Goal: Task Accomplishment & Management: Complete application form

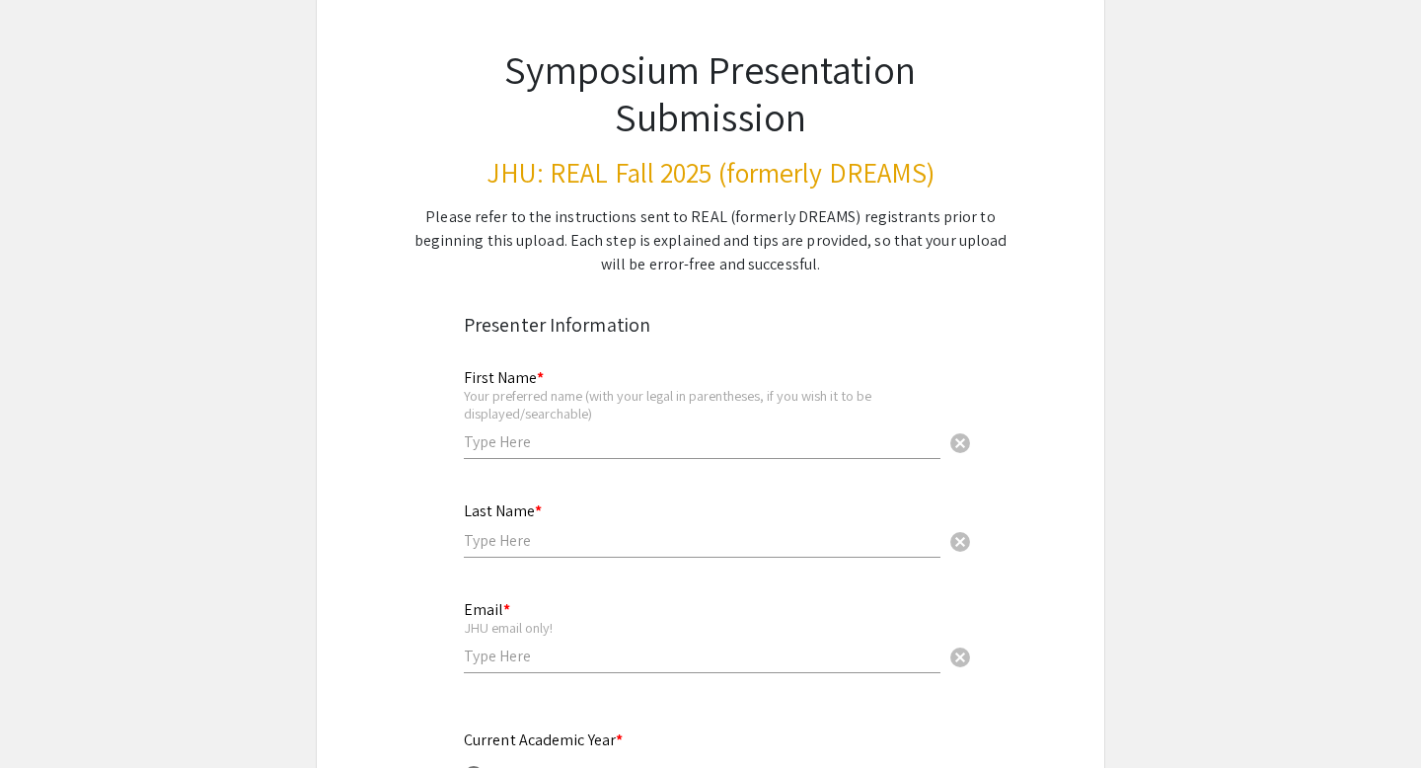
scroll to position [177, 0]
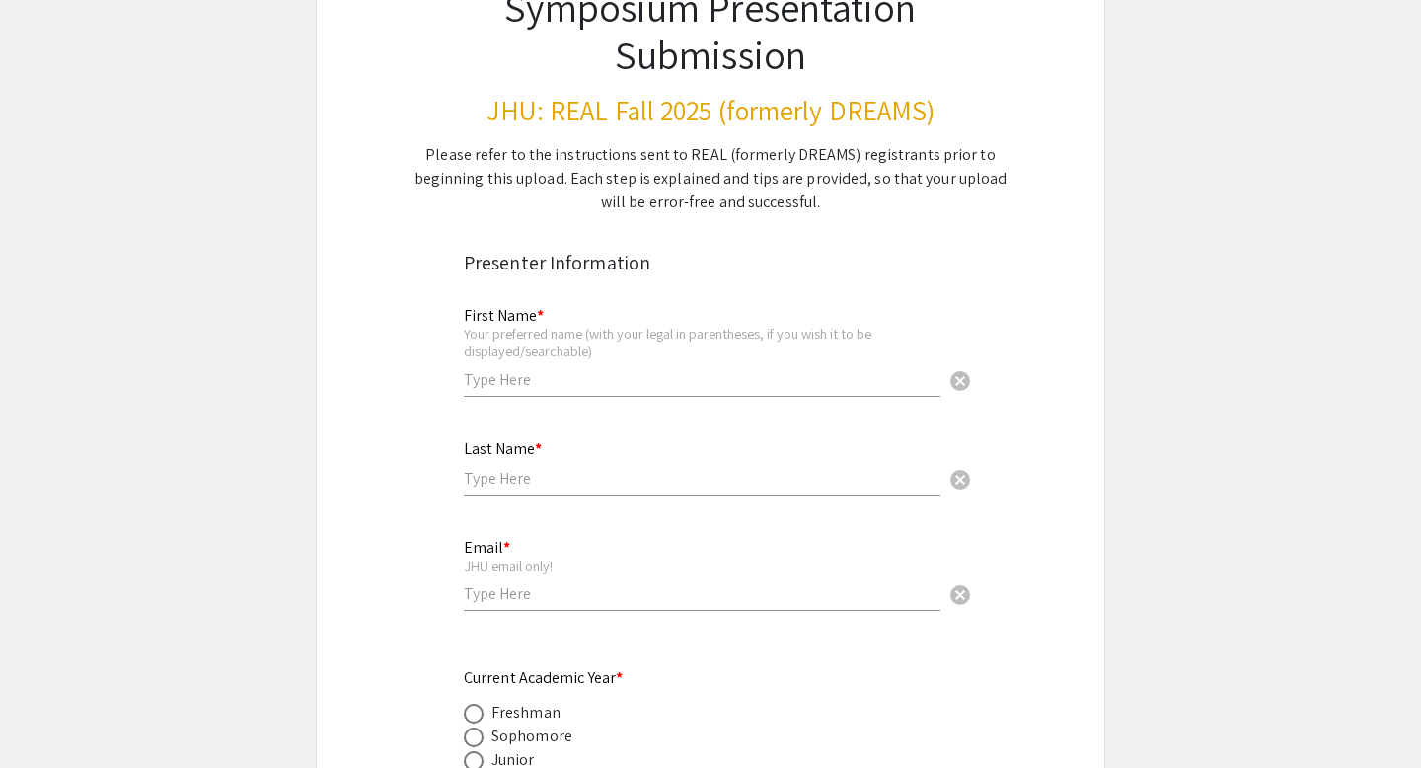
click at [568, 382] on input "text" at bounding box center [702, 379] width 477 height 21
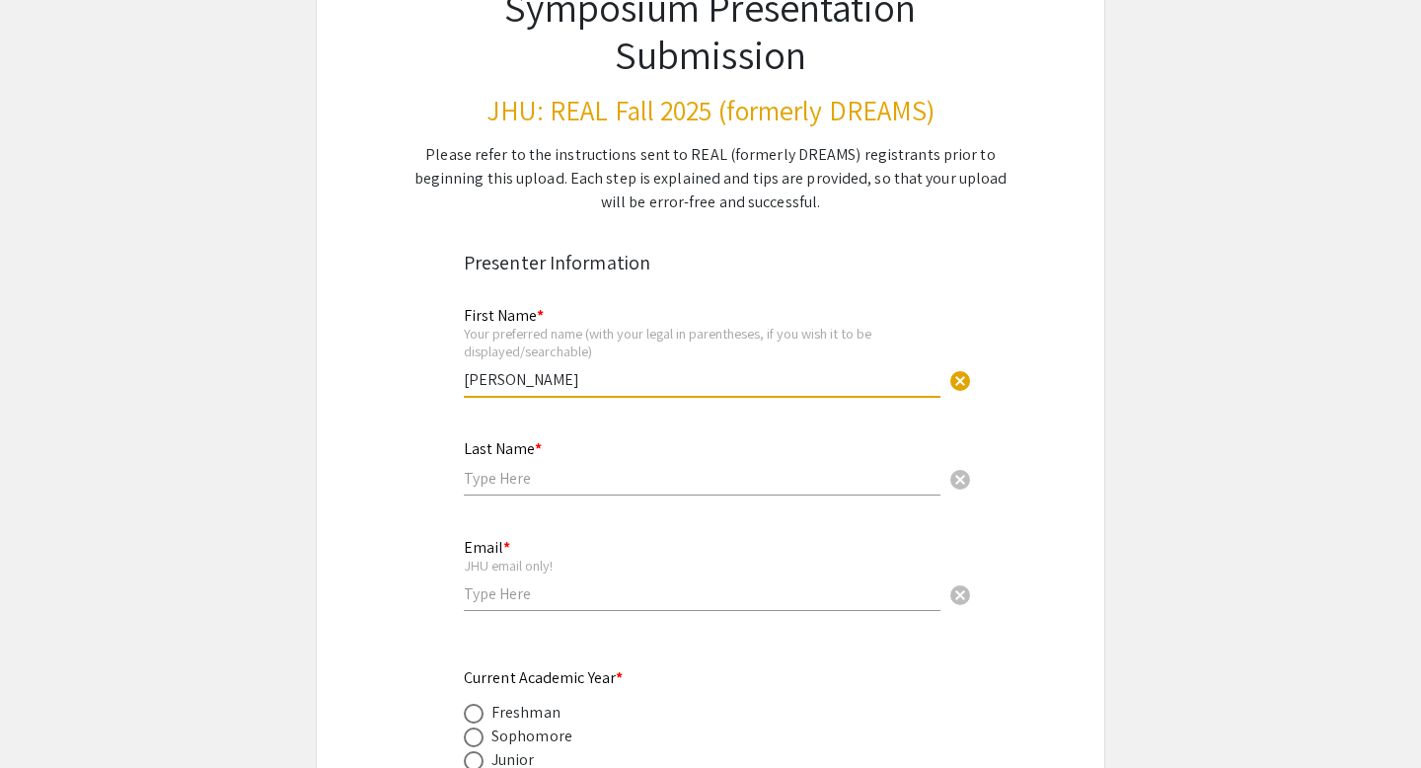
type input "[PERSON_NAME]"
click at [521, 481] on input "text" at bounding box center [702, 478] width 477 height 21
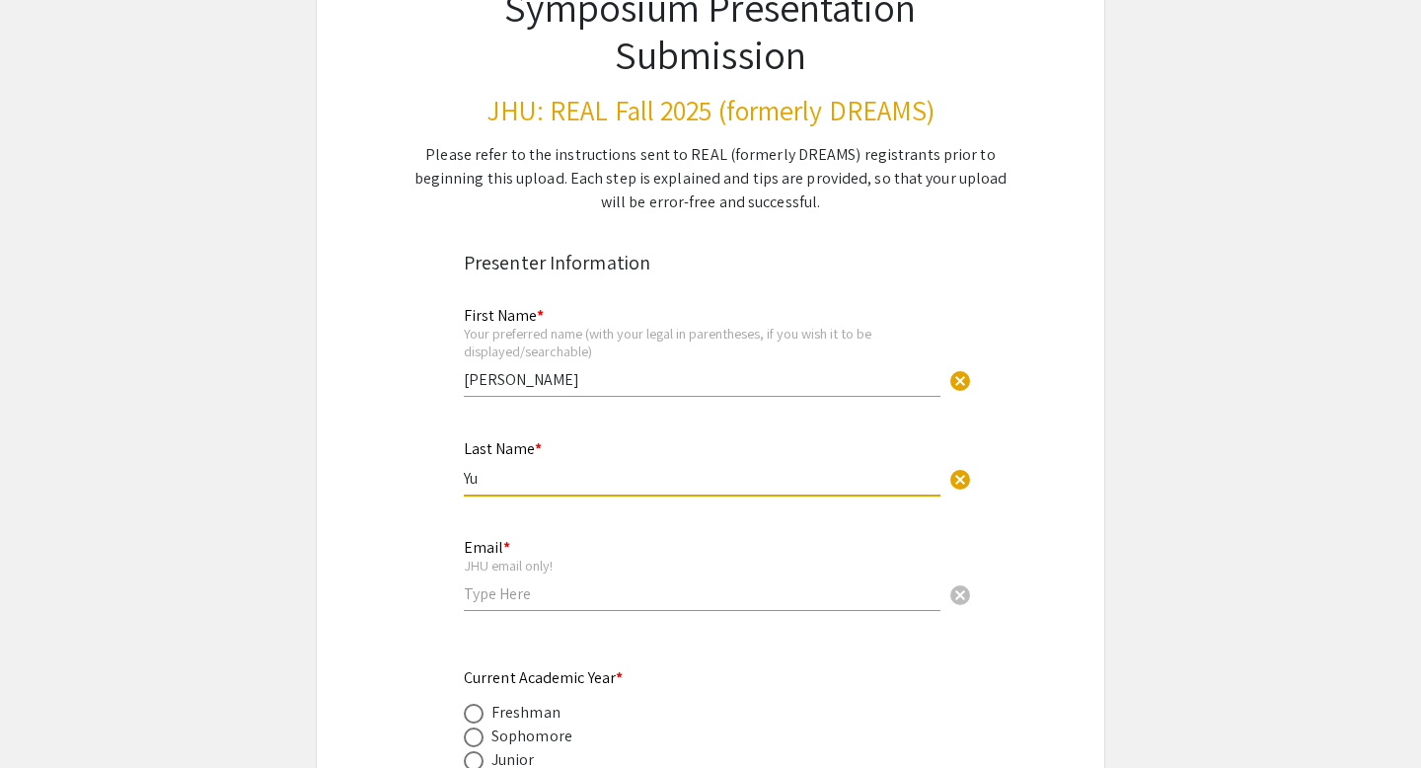
type input "Yu"
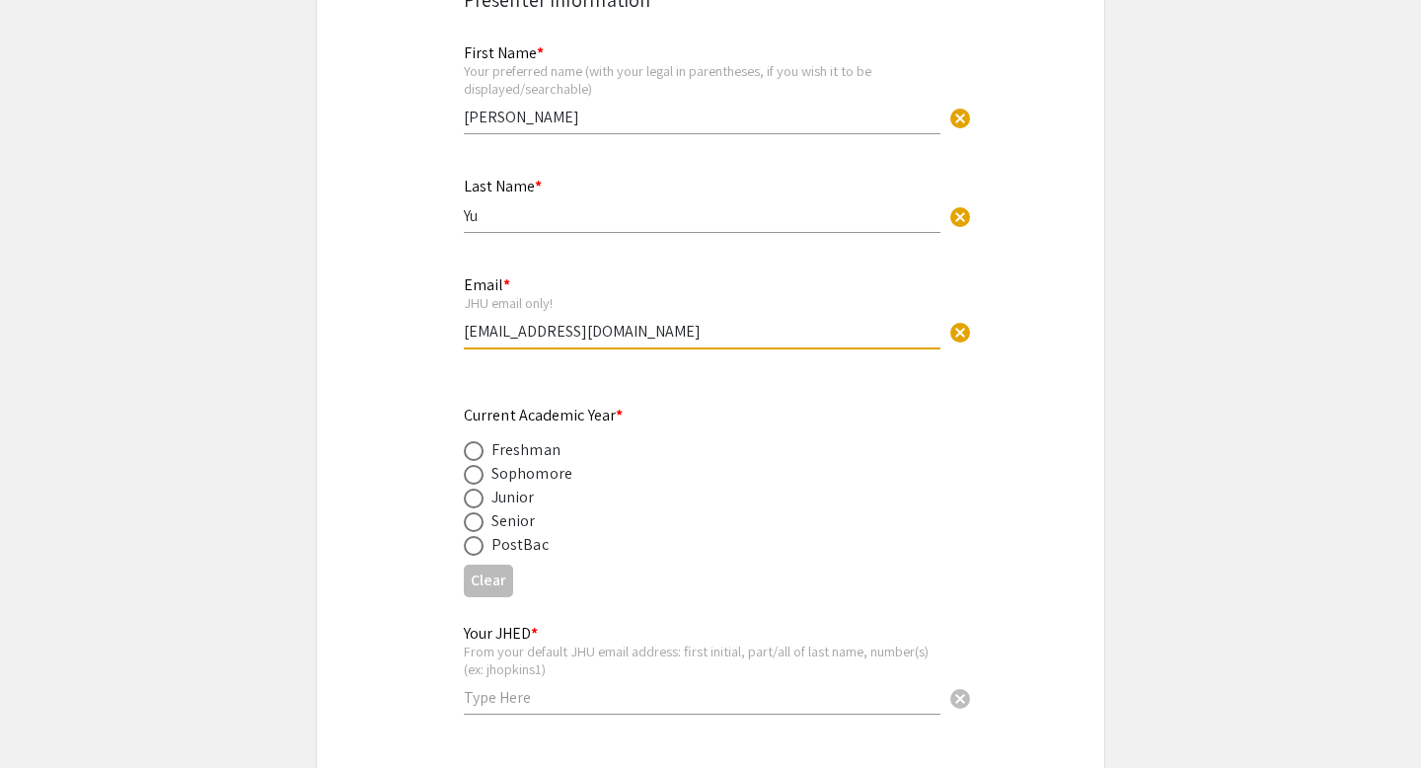
type input "[EMAIL_ADDRESS][DOMAIN_NAME]"
click at [472, 519] on span at bounding box center [474, 522] width 20 height 20
click at [472, 519] on input "radio" at bounding box center [474, 522] width 20 height 20
radio input "true"
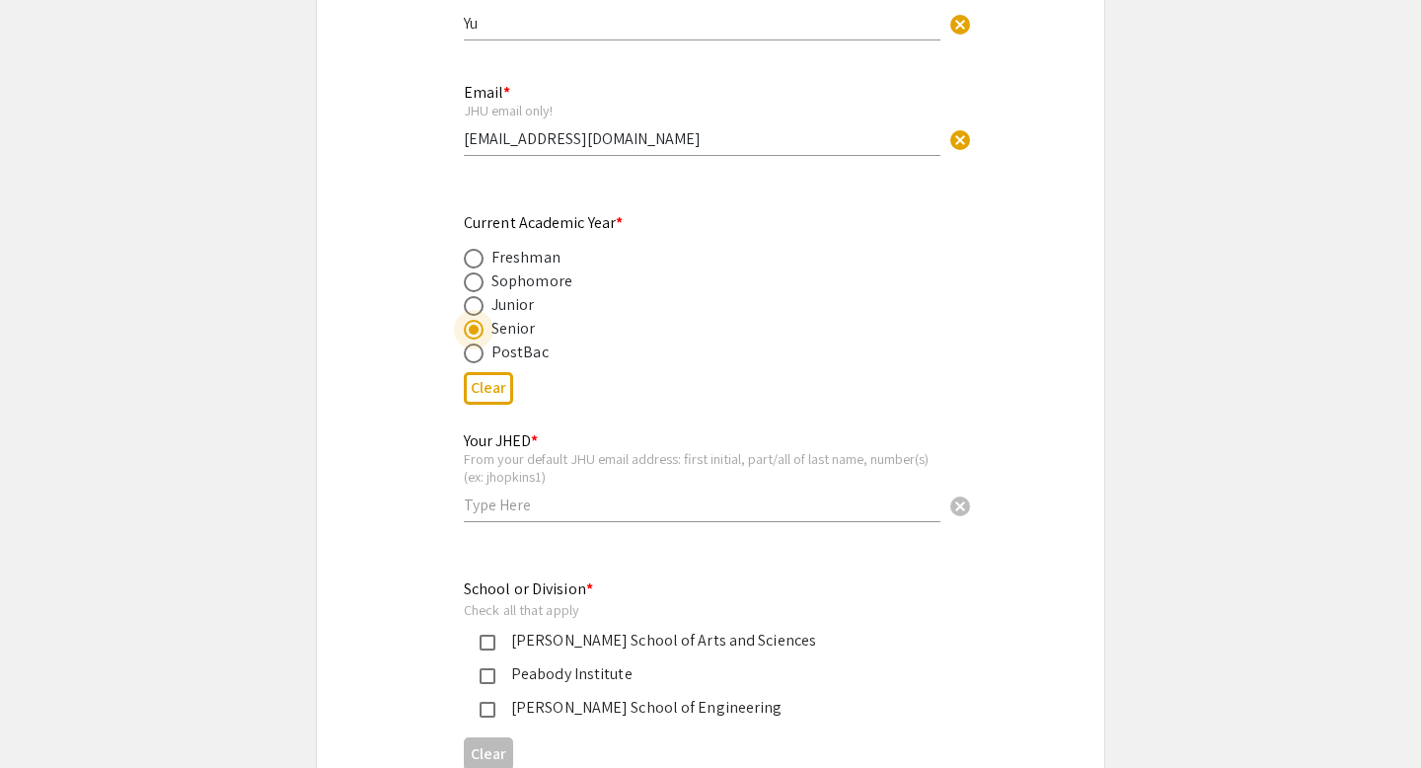
scroll to position [647, 0]
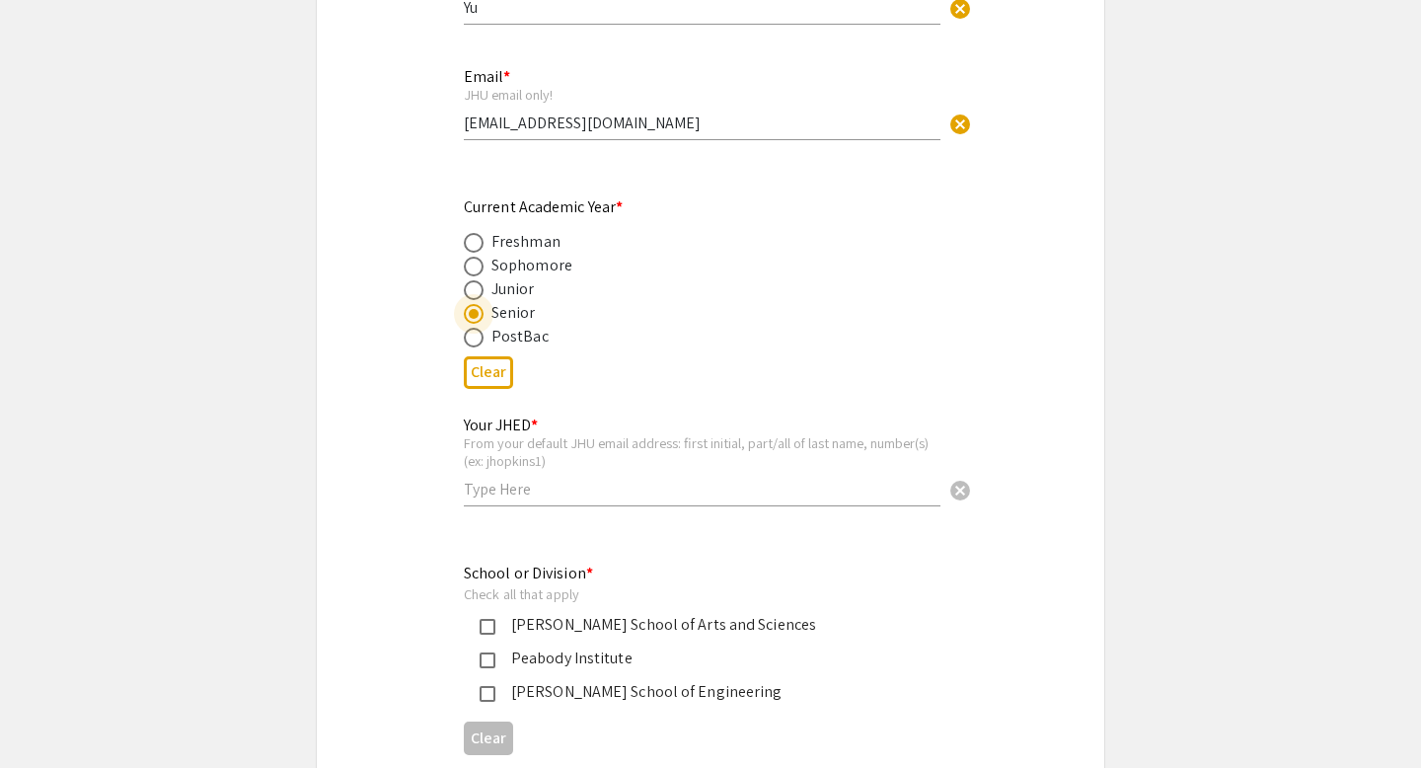
click at [519, 489] on input "text" at bounding box center [702, 489] width 477 height 21
type input "ayu34"
click at [482, 694] on mat-pseudo-checkbox at bounding box center [488, 694] width 16 height 16
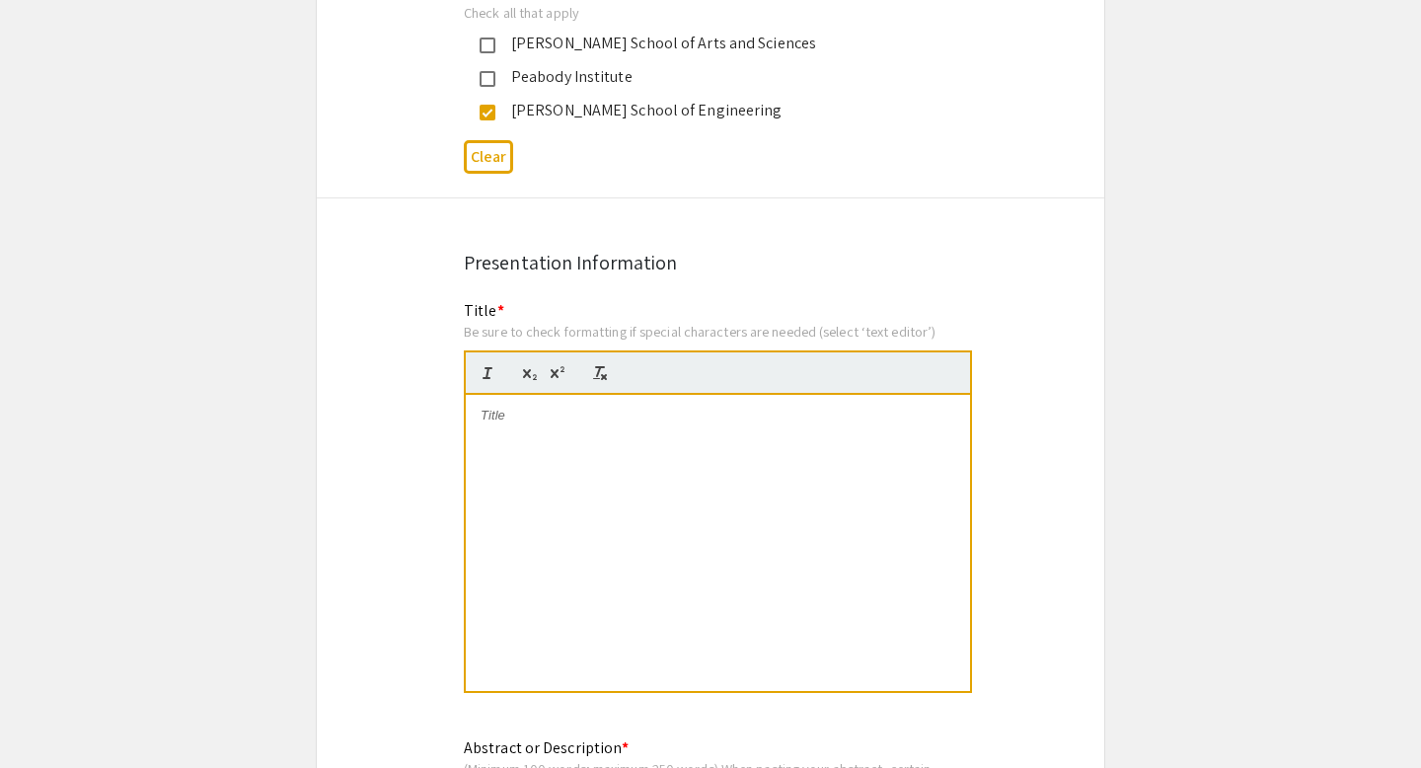
scroll to position [1317, 0]
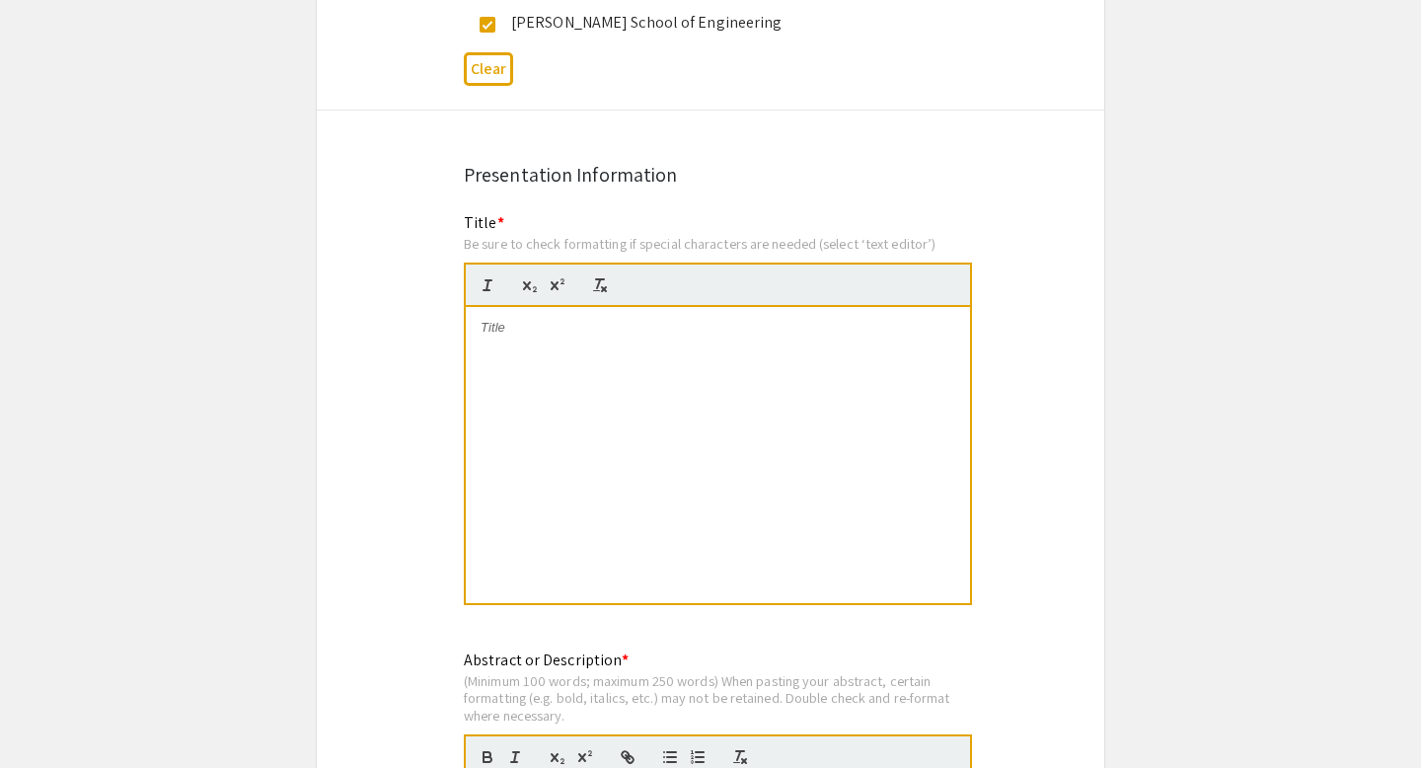
click at [527, 406] on div at bounding box center [718, 455] width 504 height 296
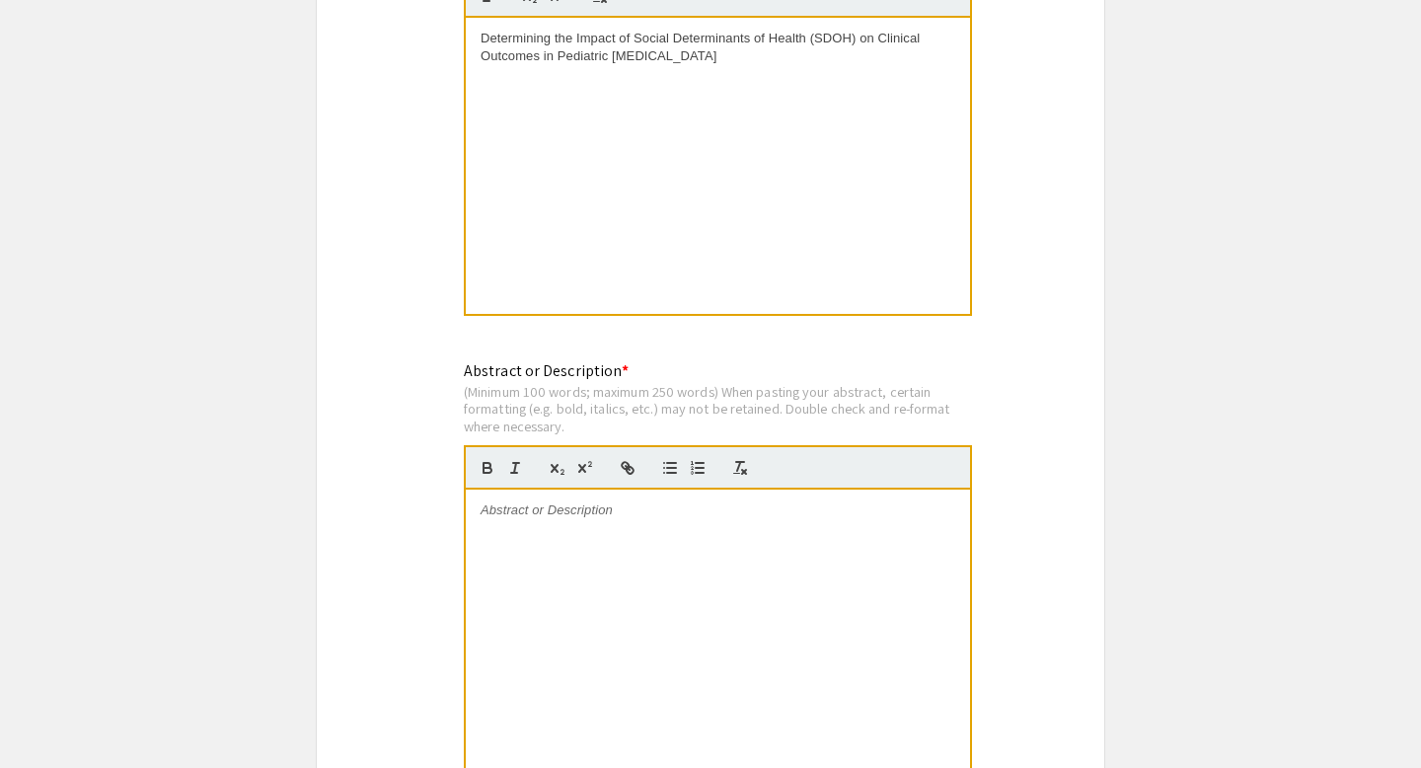
scroll to position [1634, 0]
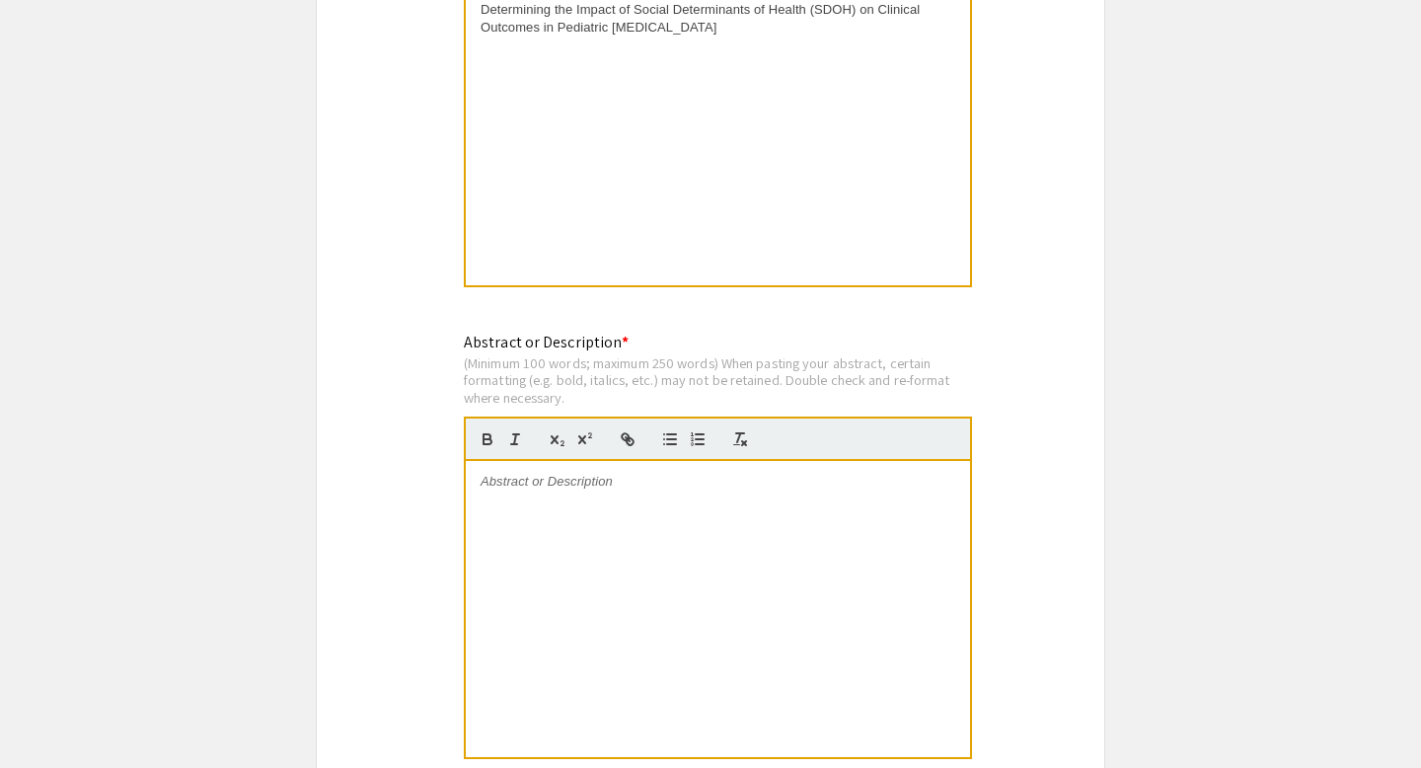
click at [655, 539] on div at bounding box center [718, 609] width 504 height 296
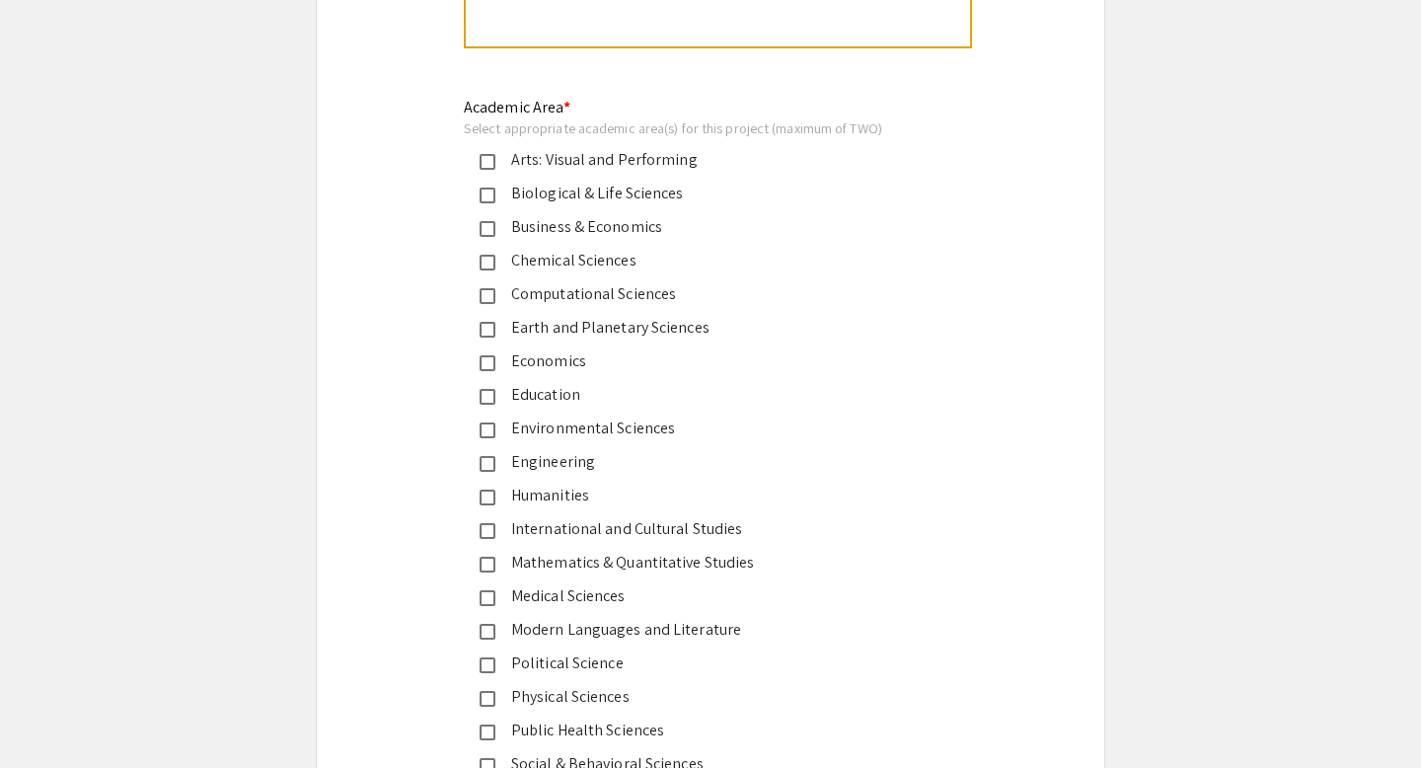
scroll to position [2347, 0]
click at [479, 472] on div "Engineering" at bounding box center [695, 460] width 462 height 24
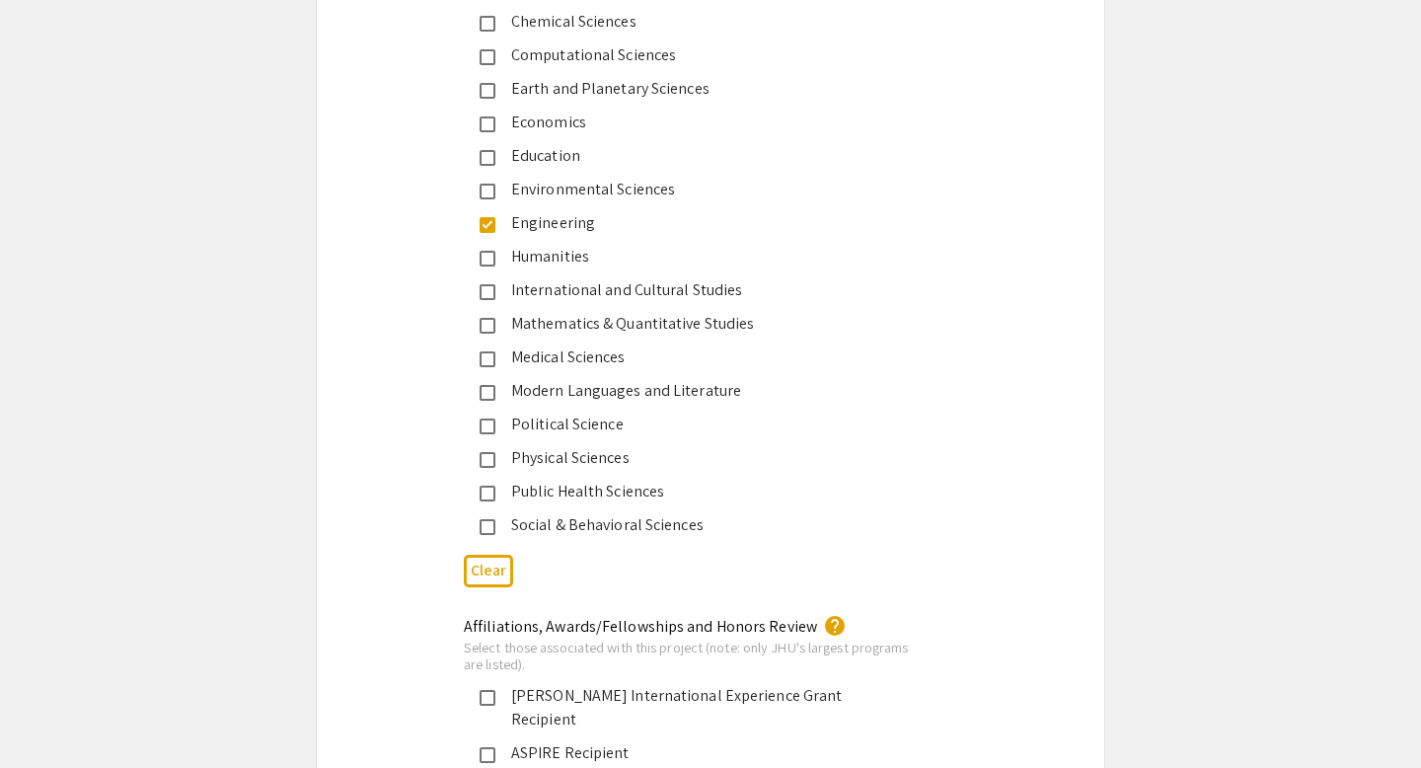
scroll to position [2592, 0]
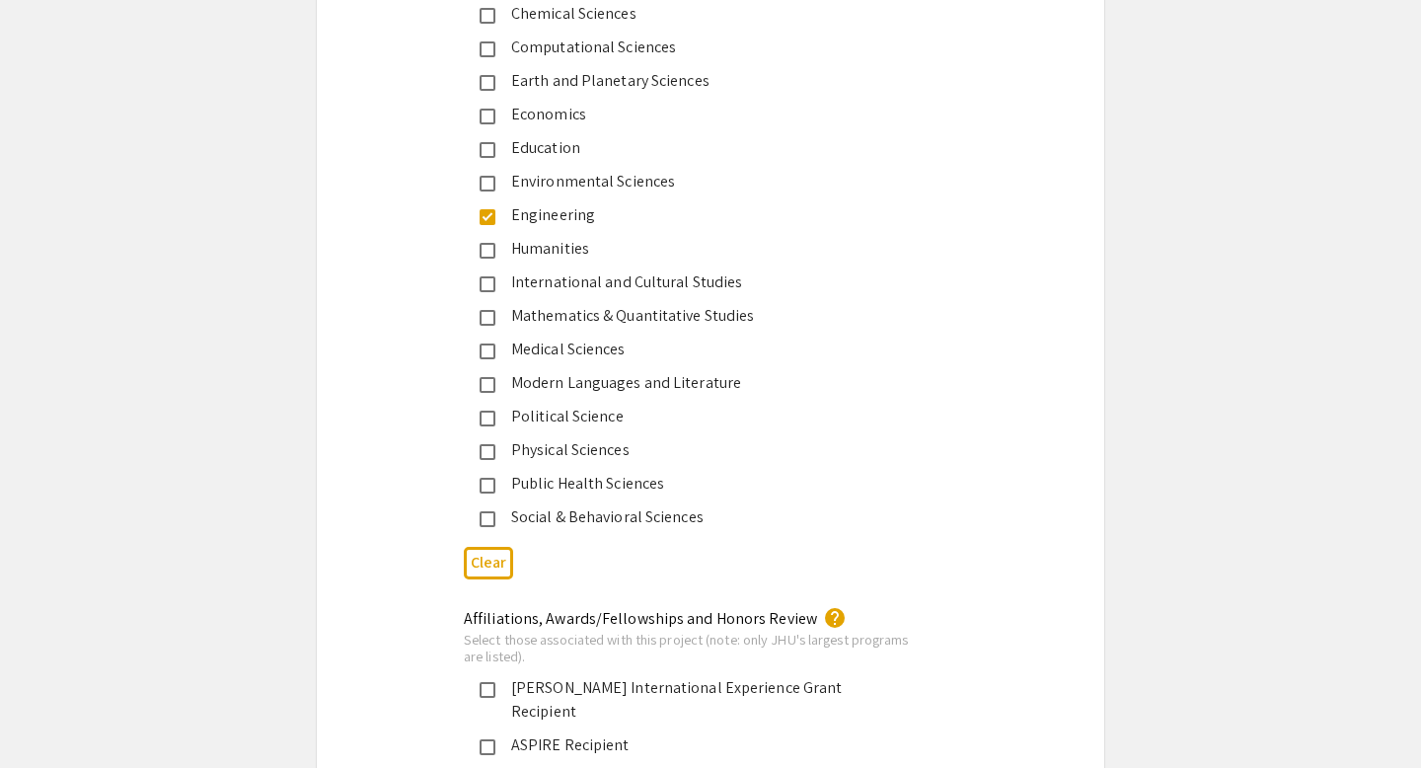
click at [491, 482] on mat-pseudo-checkbox at bounding box center [488, 486] width 16 height 16
click at [483, 210] on div "Engineering" at bounding box center [695, 215] width 462 height 24
click at [488, 355] on mat-pseudo-checkbox at bounding box center [488, 351] width 16 height 16
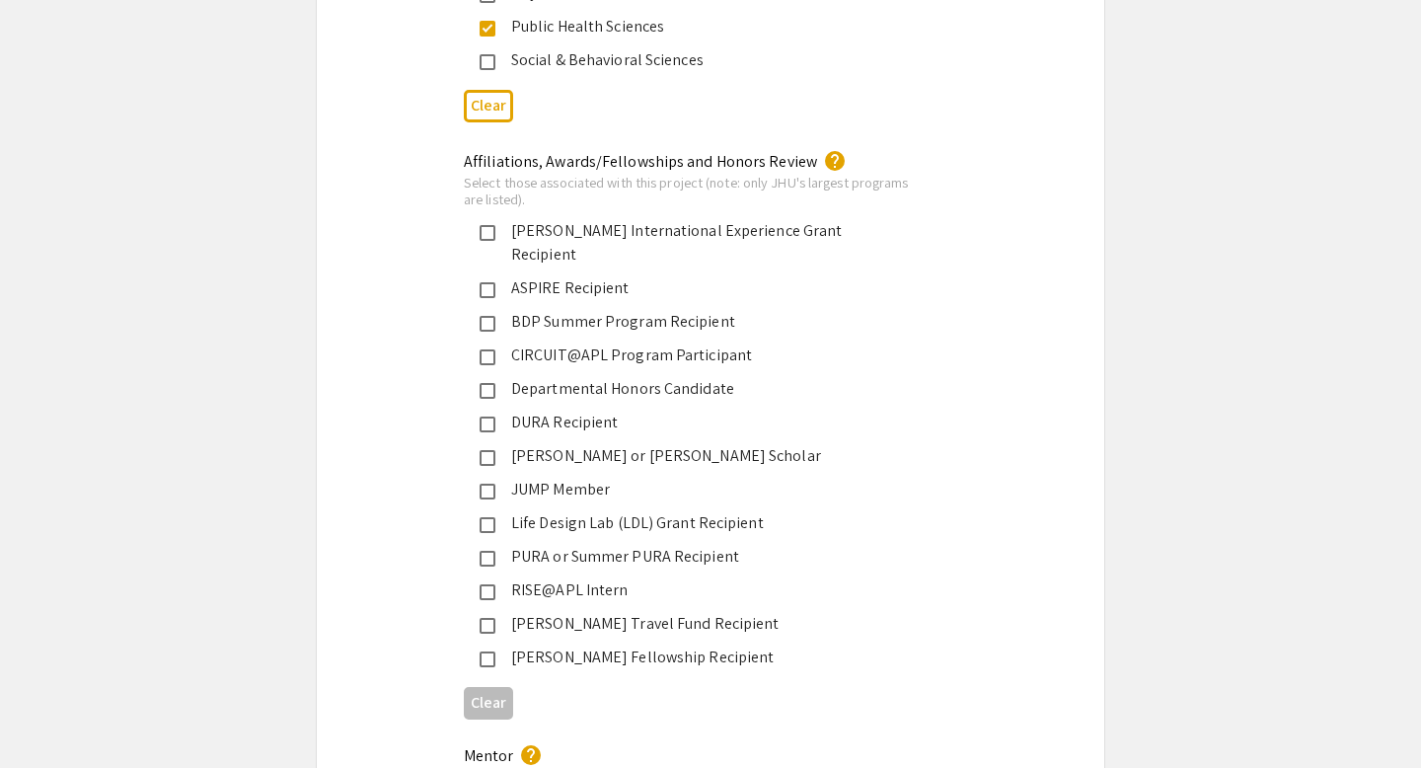
scroll to position [3098, 0]
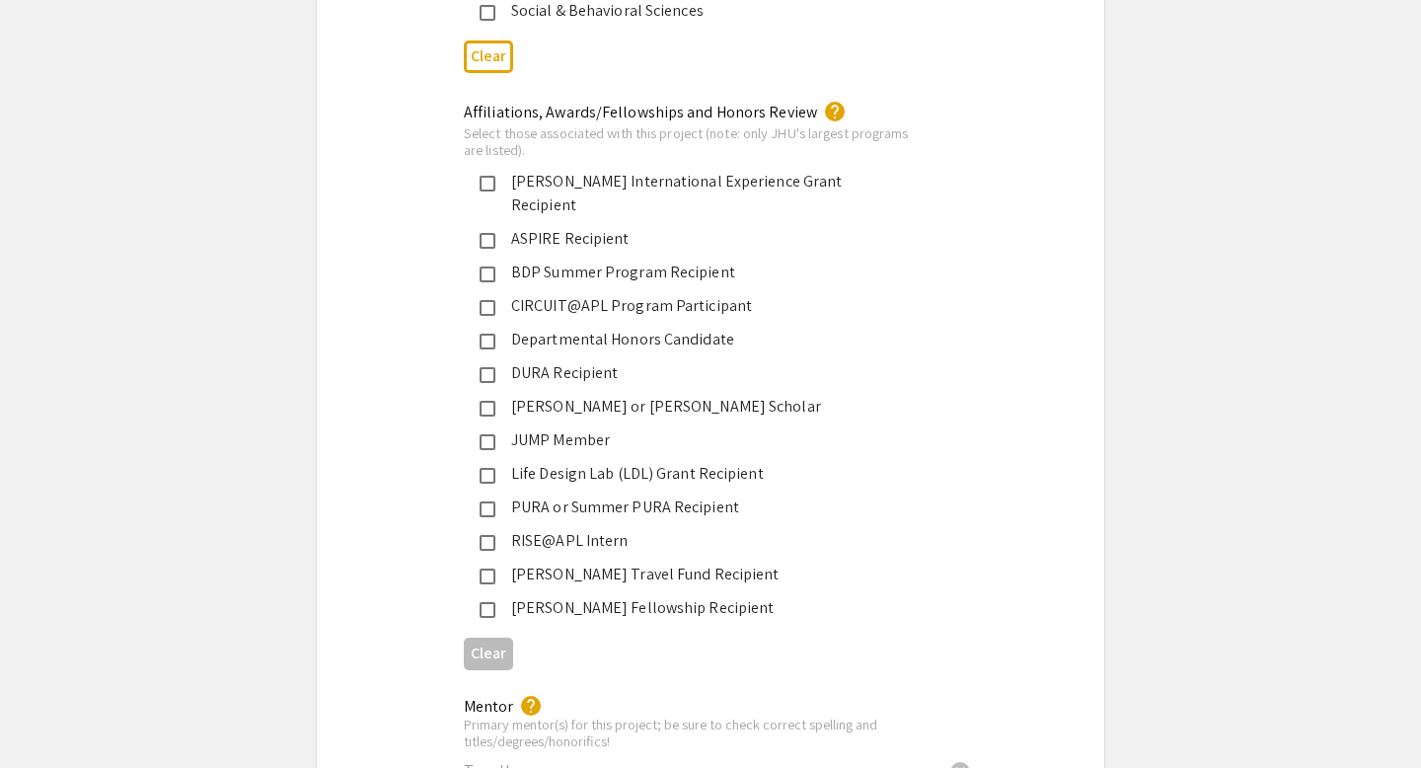
click at [489, 501] on mat-pseudo-checkbox at bounding box center [488, 509] width 16 height 16
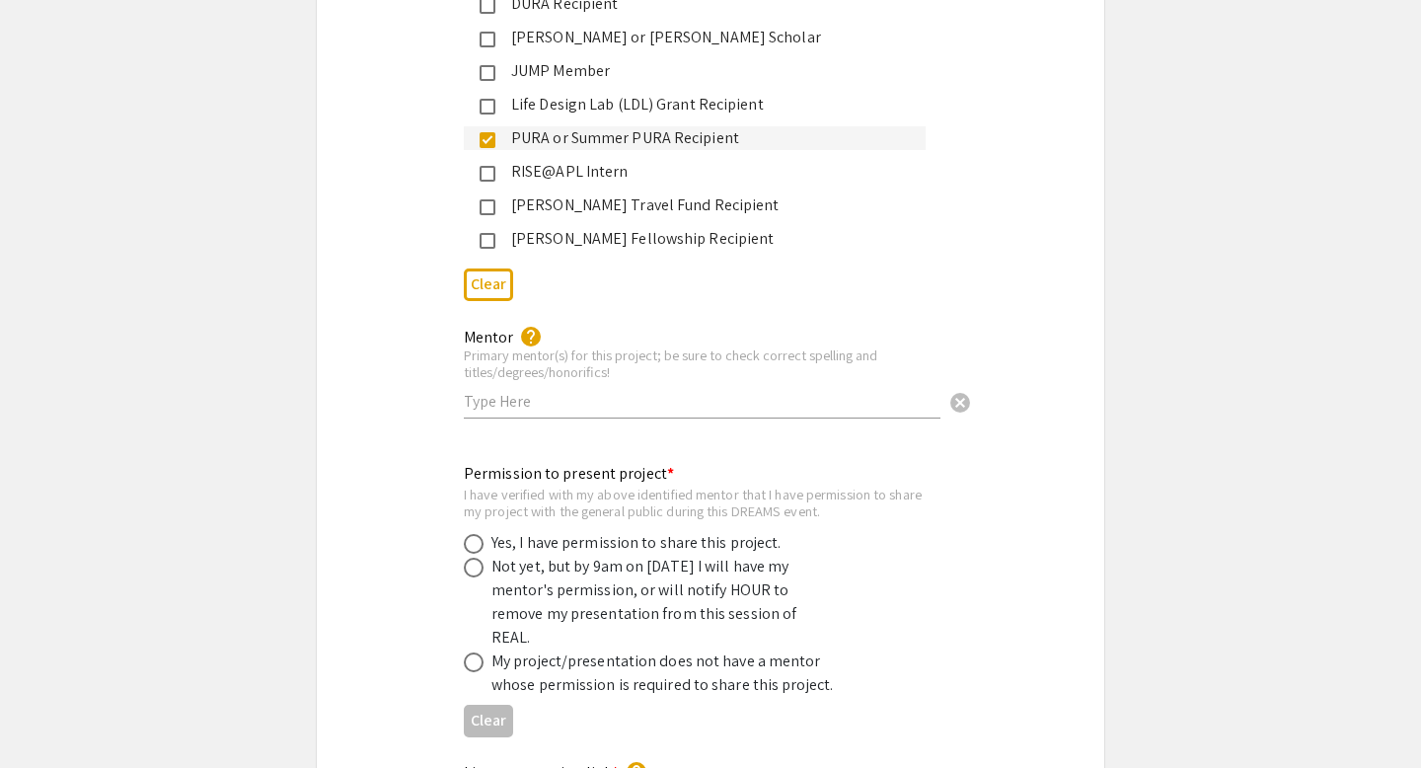
scroll to position [3492, 0]
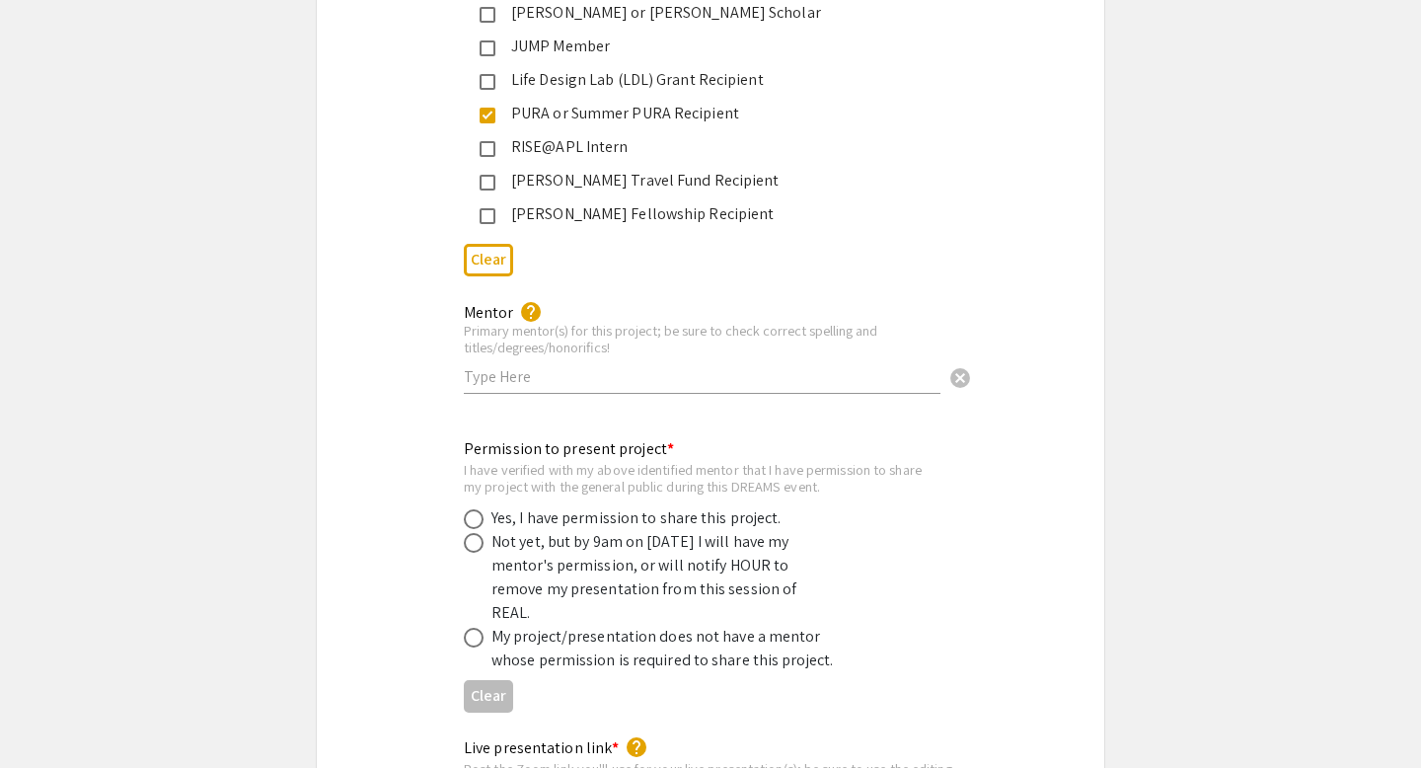
click at [532, 366] on input "text" at bounding box center [702, 376] width 477 height 21
type input "D"
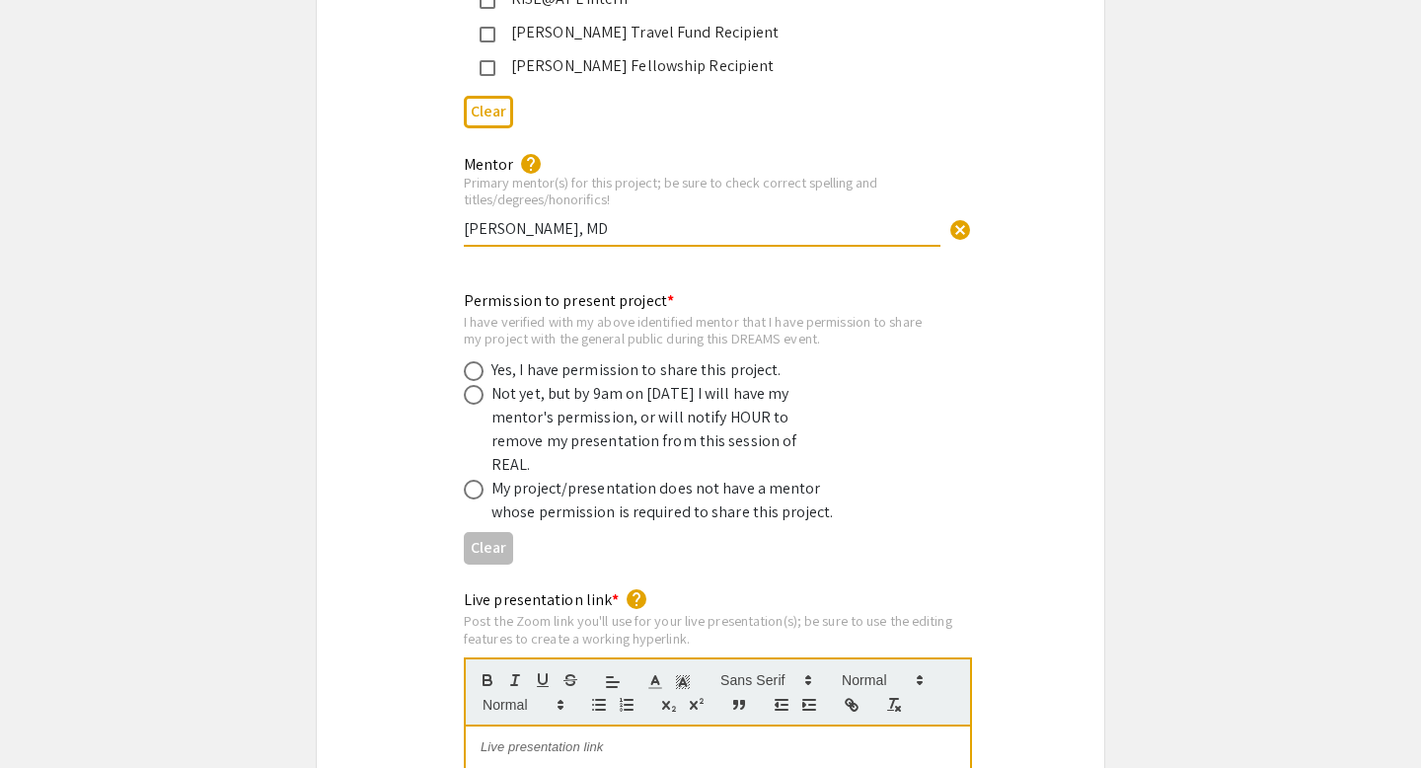
scroll to position [3665, 0]
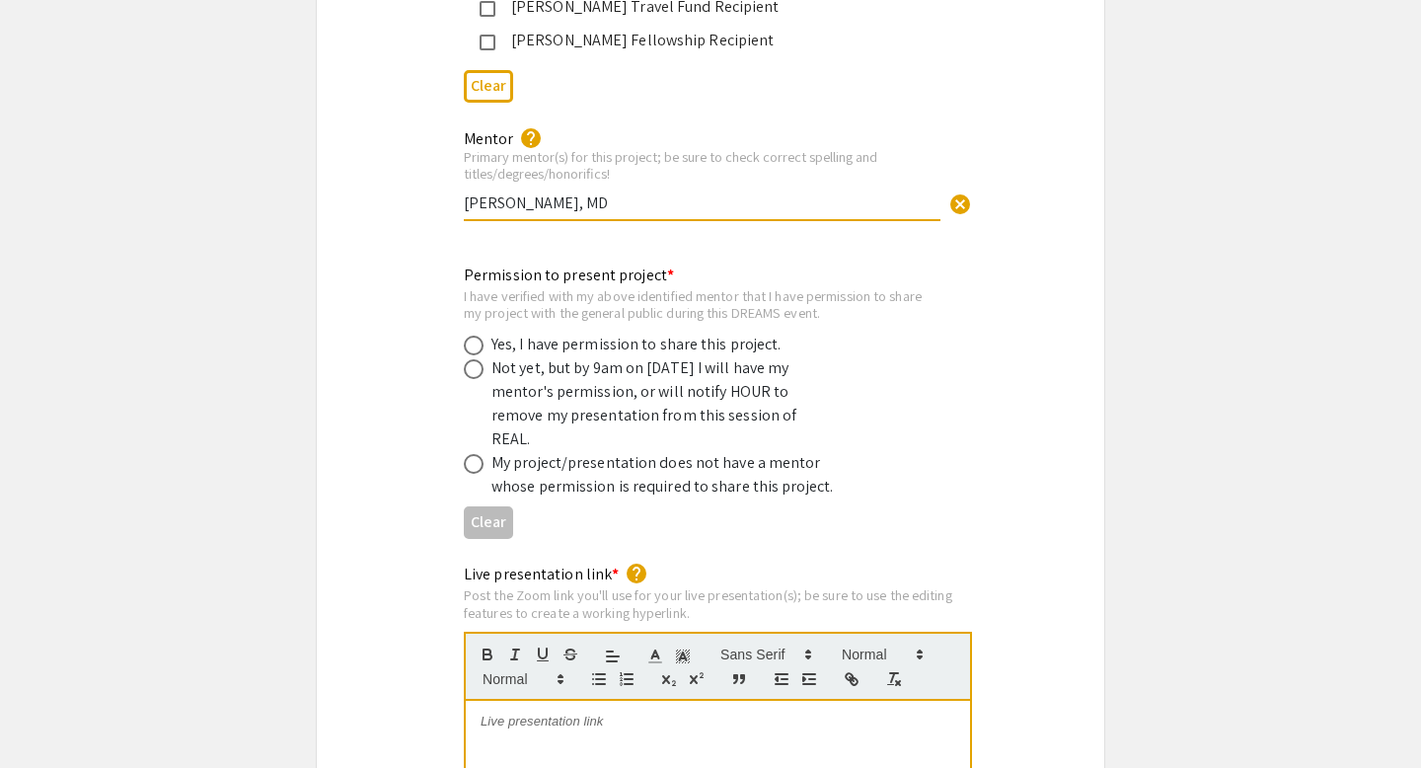
type input "[PERSON_NAME], MD"
click at [475, 336] on span at bounding box center [474, 346] width 20 height 20
click at [475, 336] on input "radio" at bounding box center [474, 346] width 20 height 20
radio input "true"
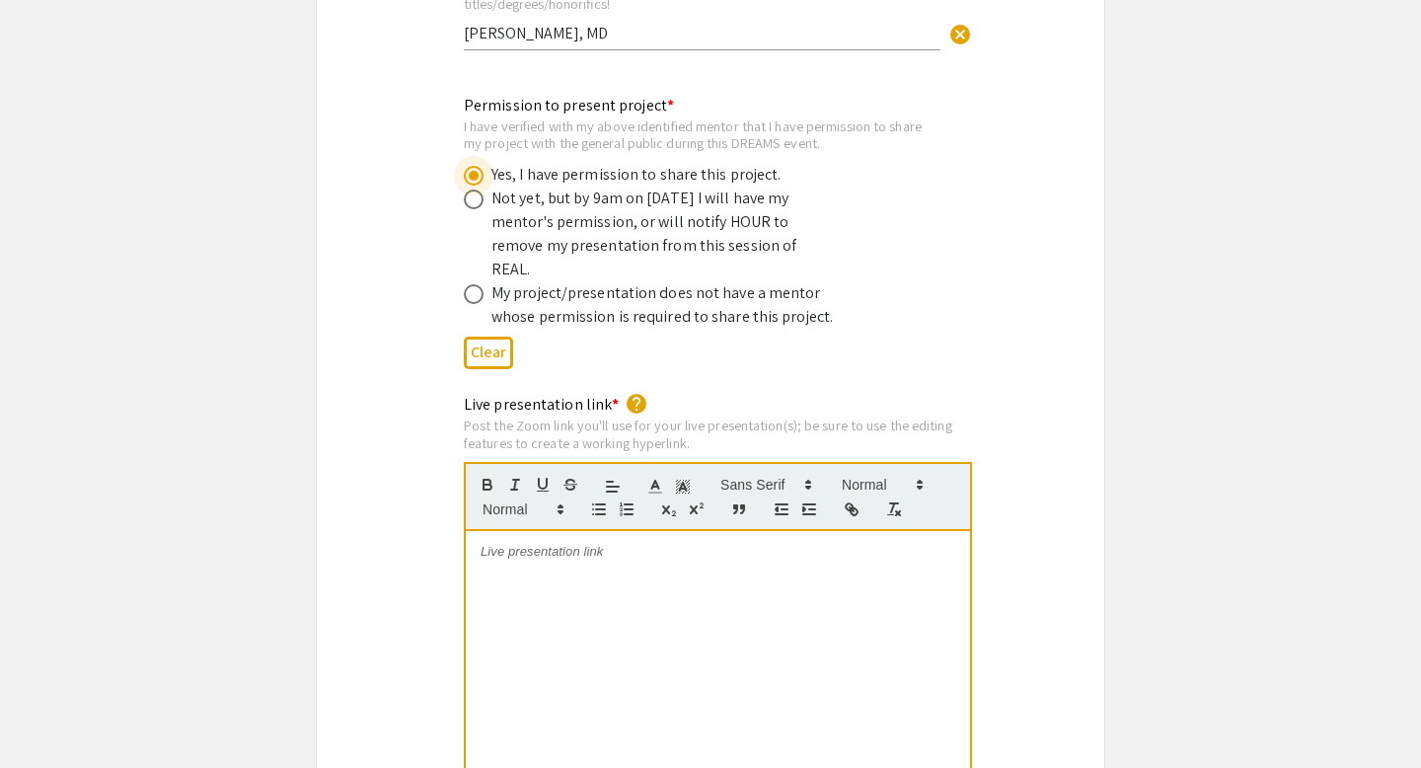
scroll to position [3887, 0]
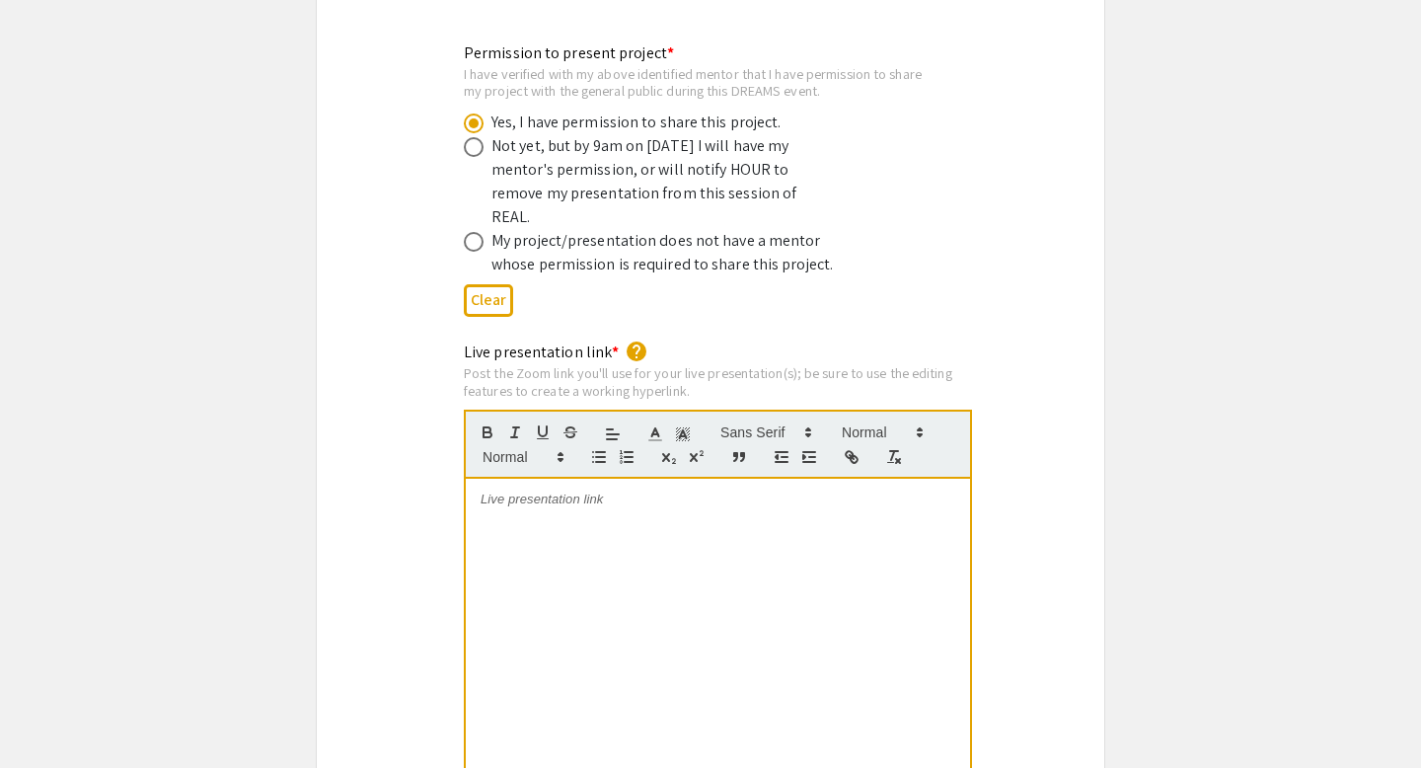
click at [578, 492] on div at bounding box center [718, 627] width 504 height 296
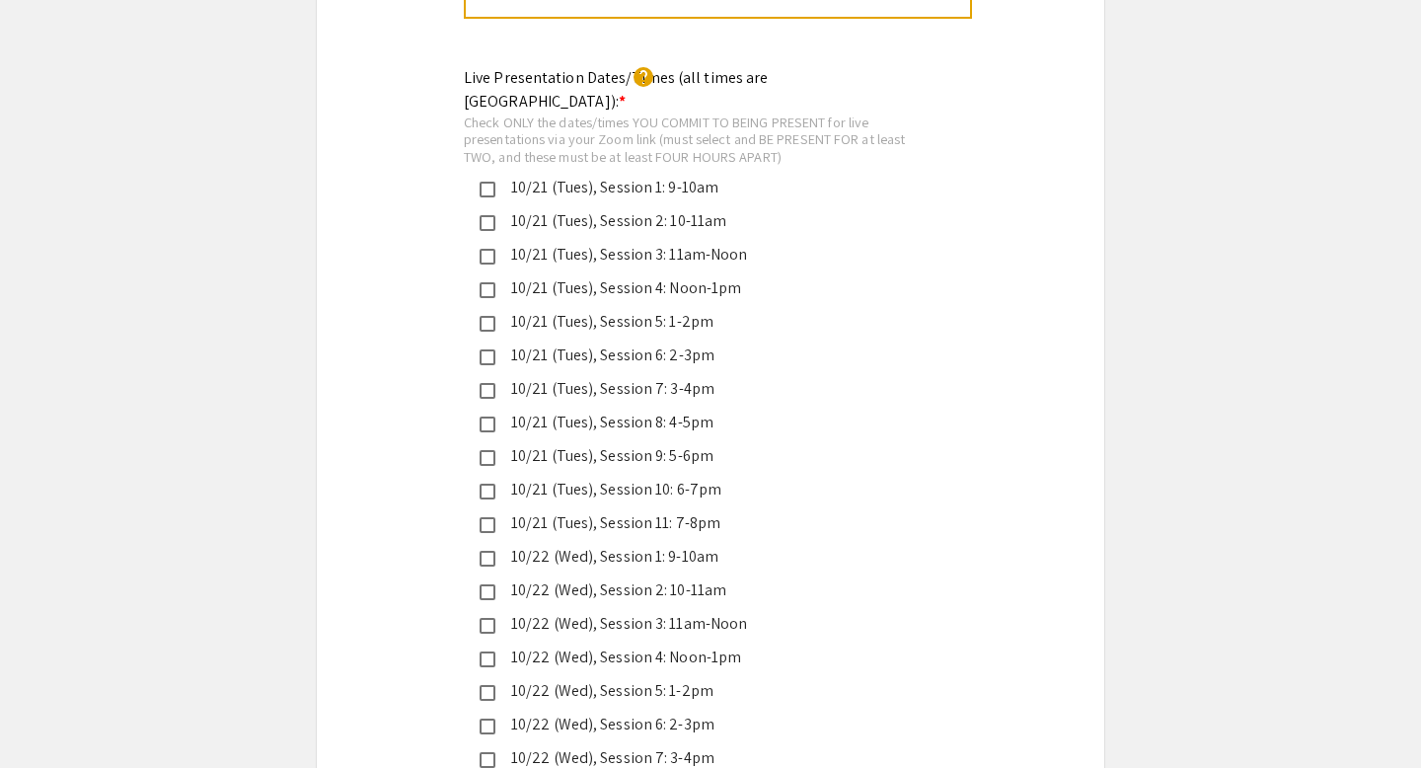
scroll to position [4651, 0]
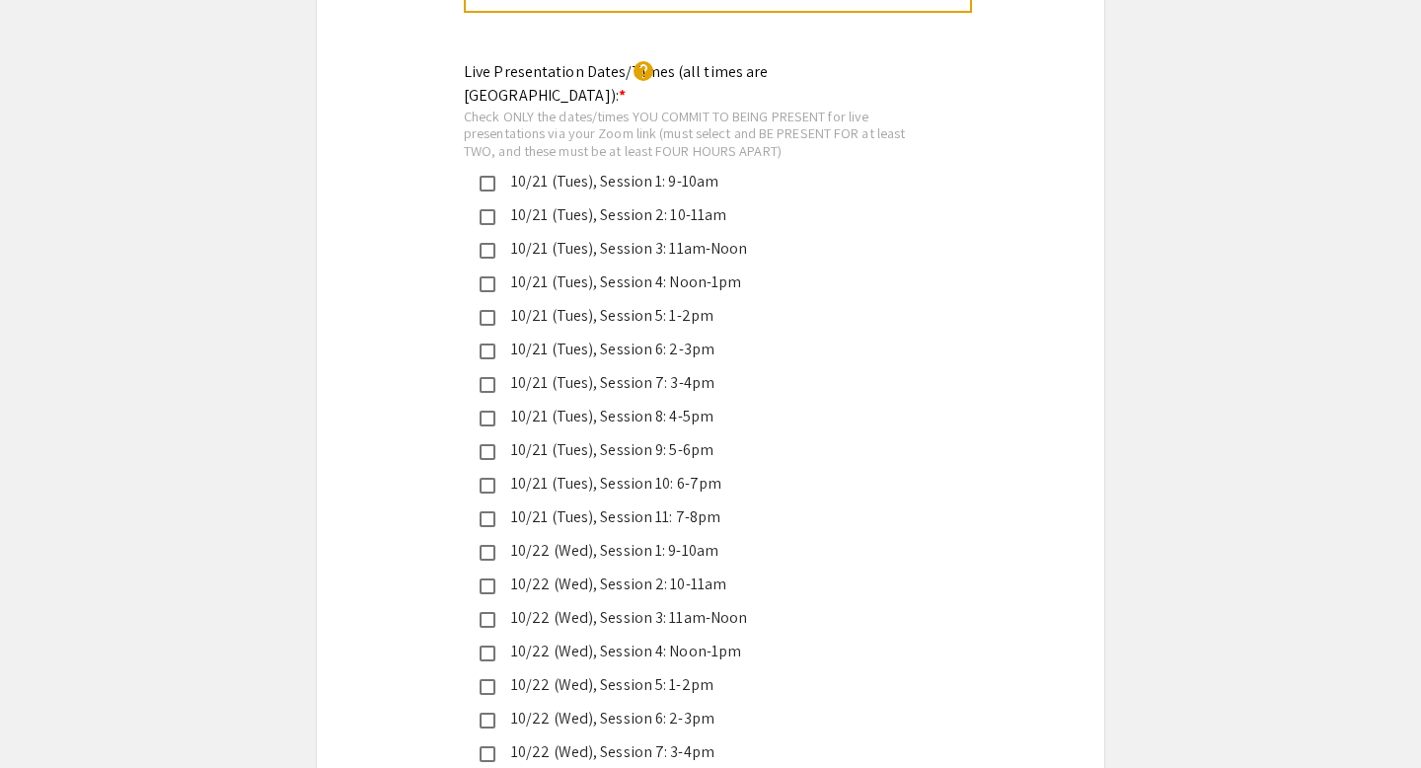
click at [482, 539] on div "10/22 (Wed), Session 1: 9-10am" at bounding box center [695, 551] width 462 height 24
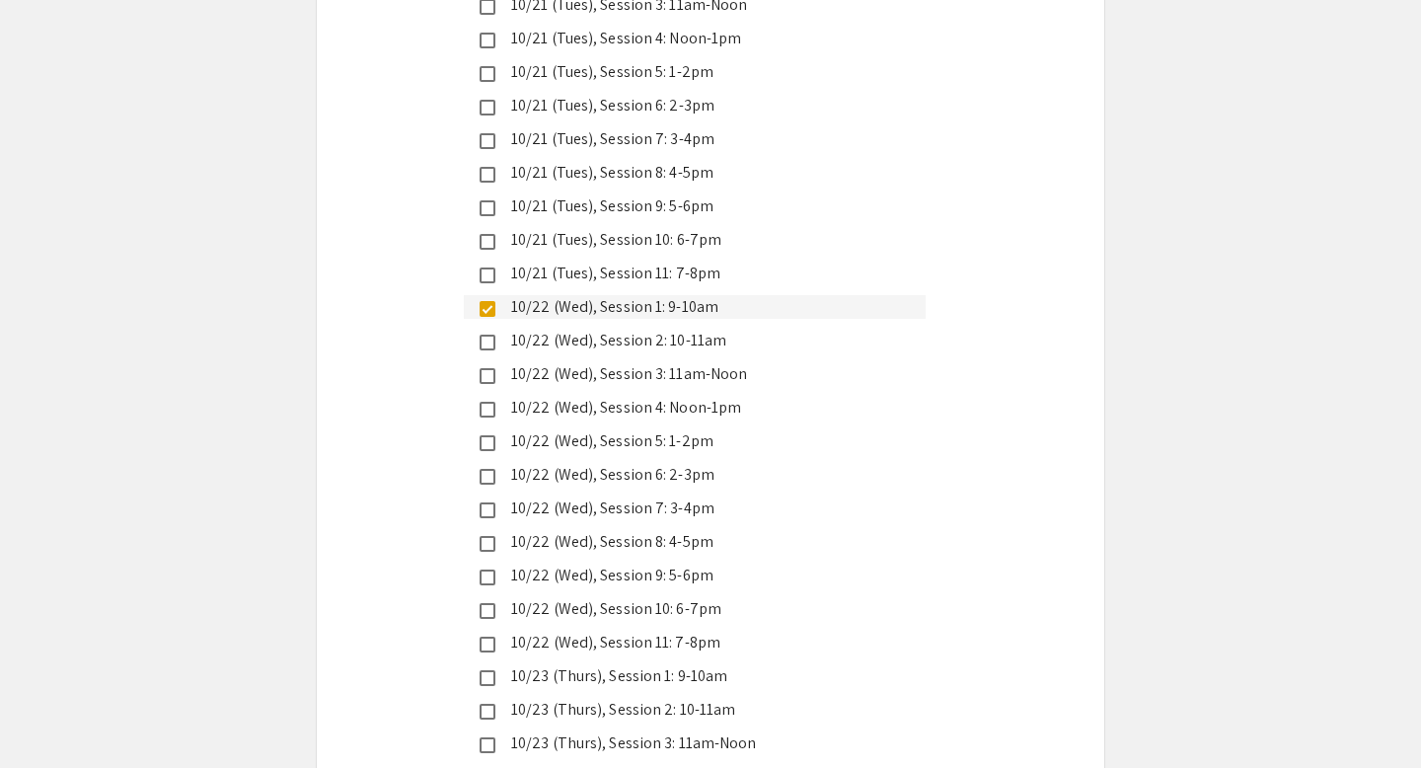
scroll to position [4896, 0]
click at [490, 468] on mat-pseudo-checkbox at bounding box center [488, 476] width 16 height 16
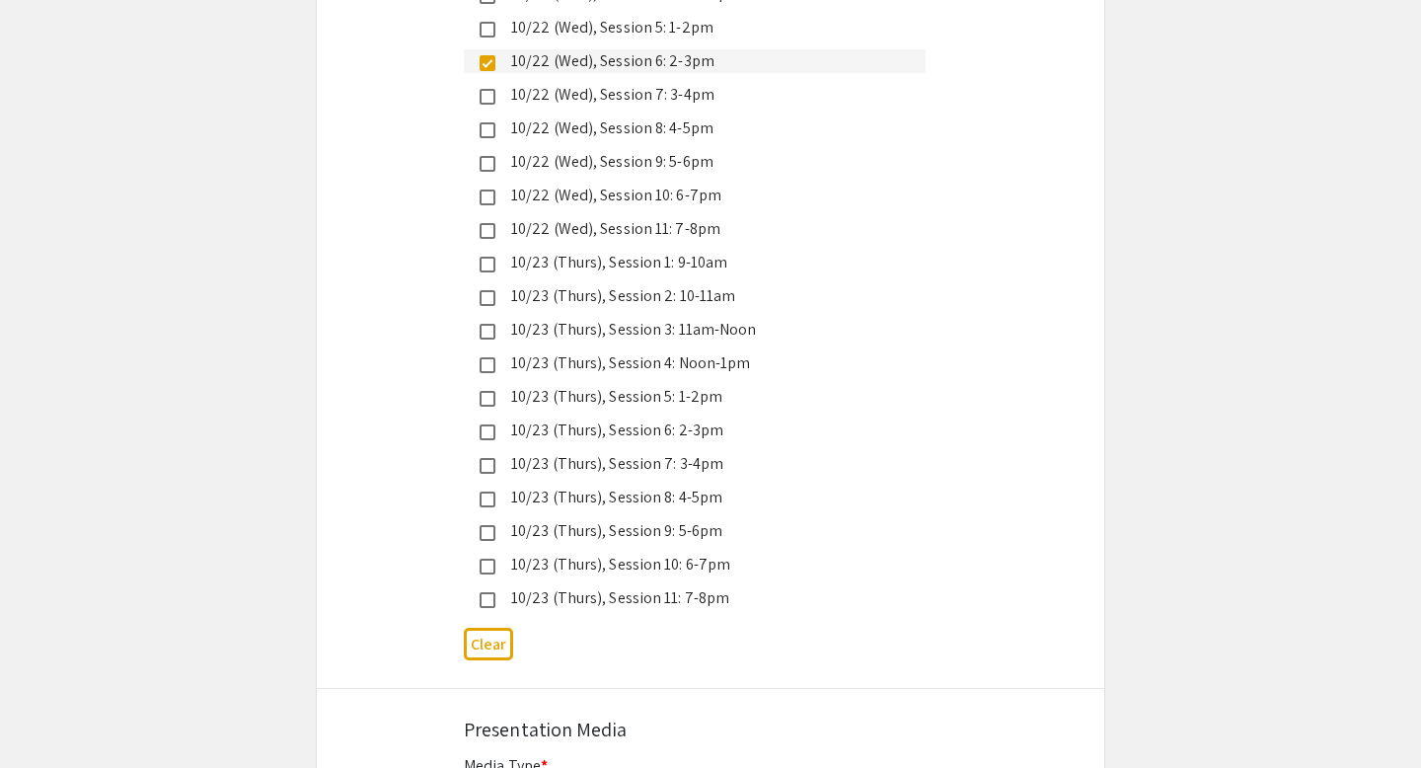
scroll to position [5477, 0]
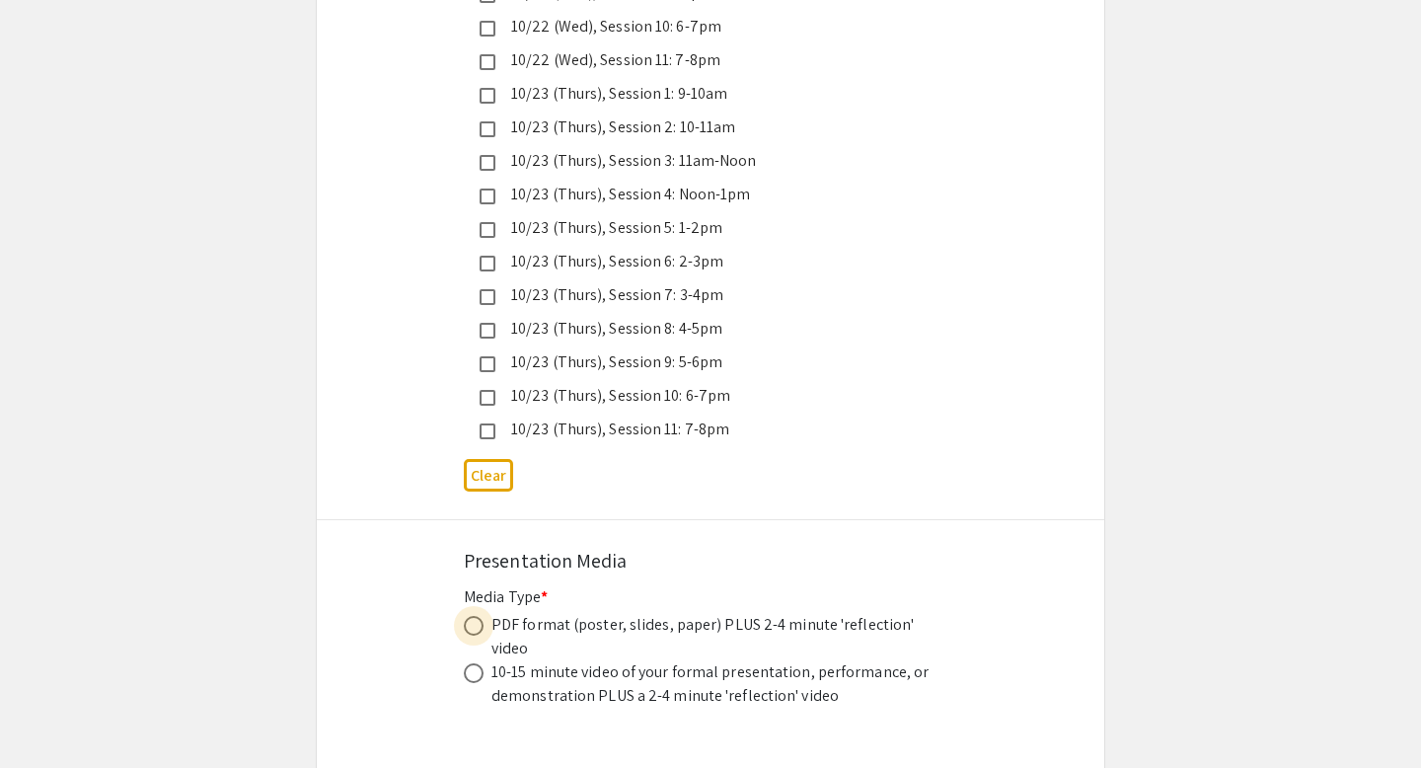
click at [466, 616] on span at bounding box center [474, 626] width 20 height 20
click at [466, 616] on input "radio" at bounding box center [474, 626] width 20 height 20
radio input "true"
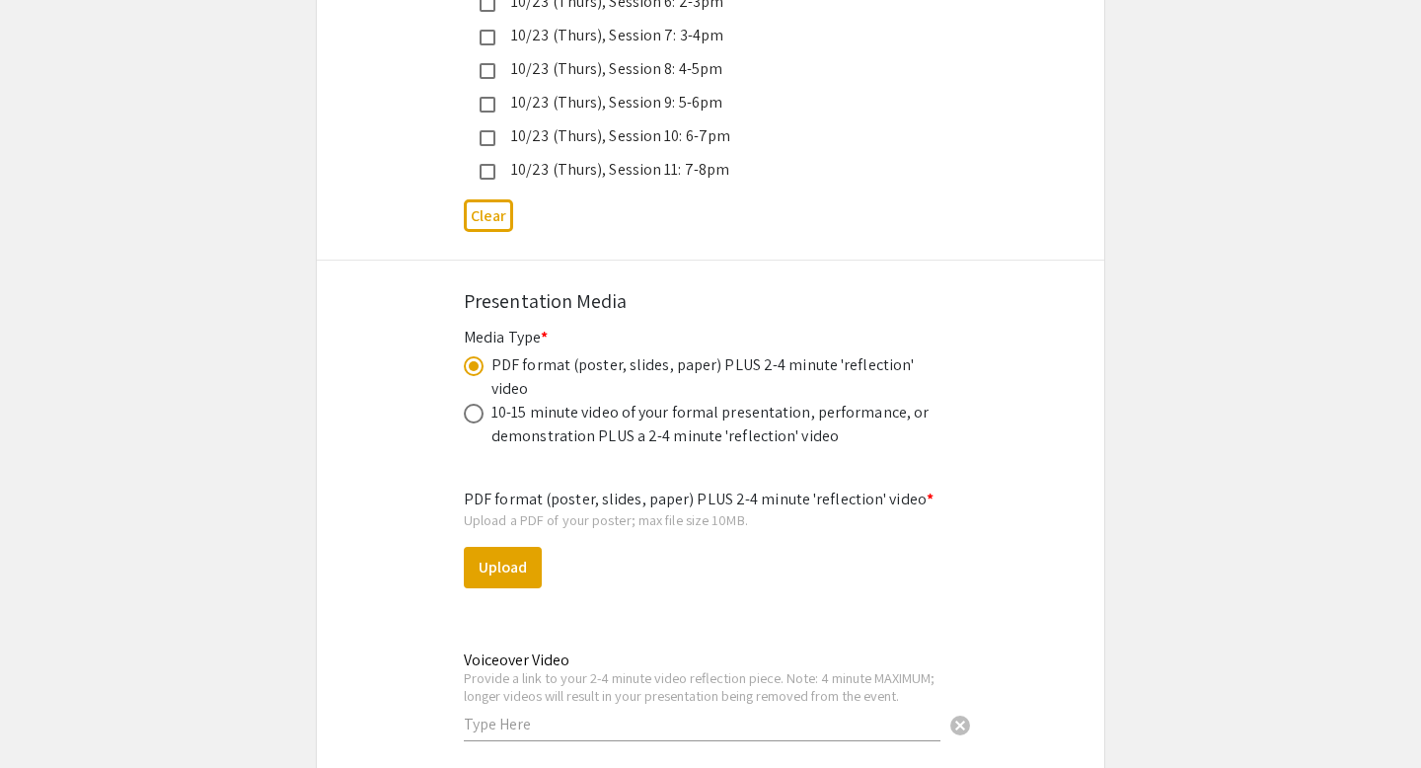
scroll to position [5766, 0]
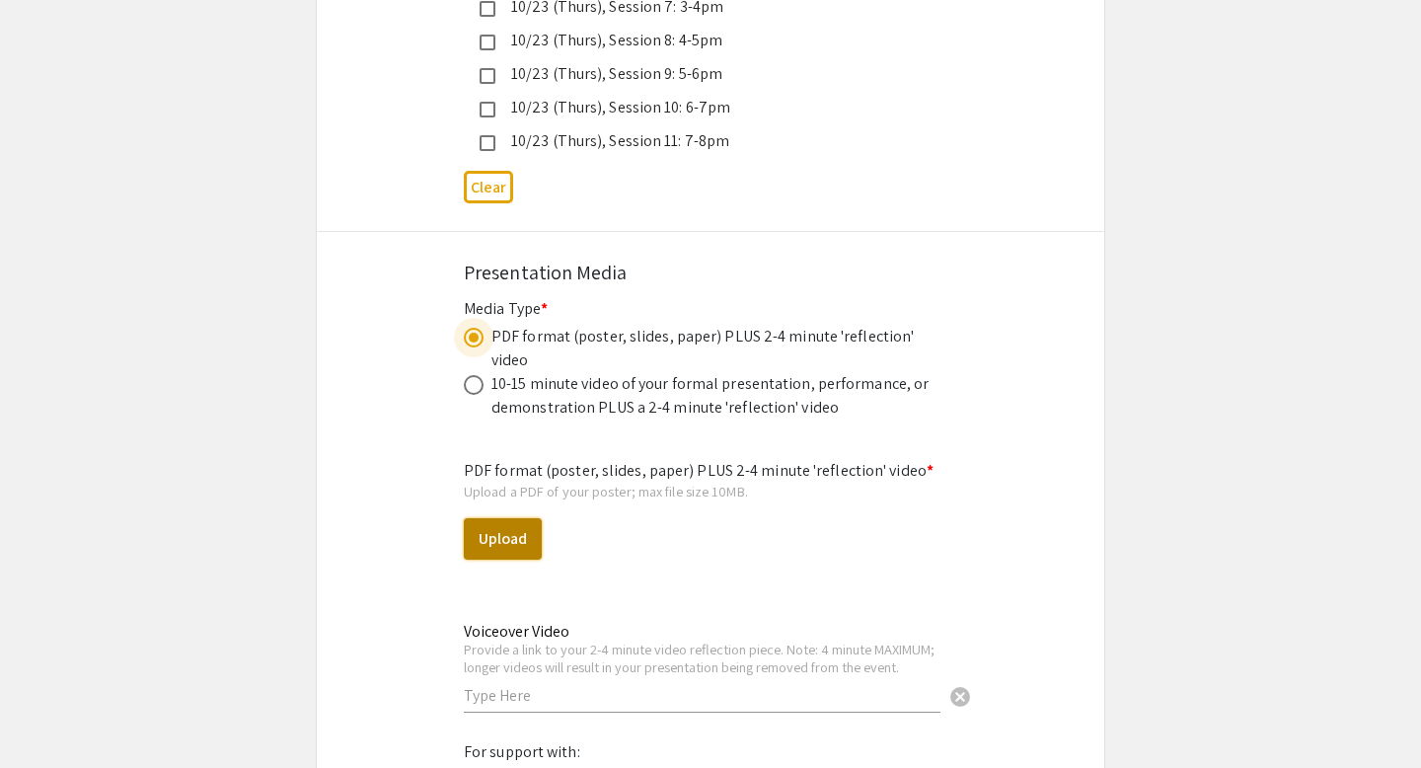
click at [493, 518] on button "Upload" at bounding box center [503, 538] width 78 height 41
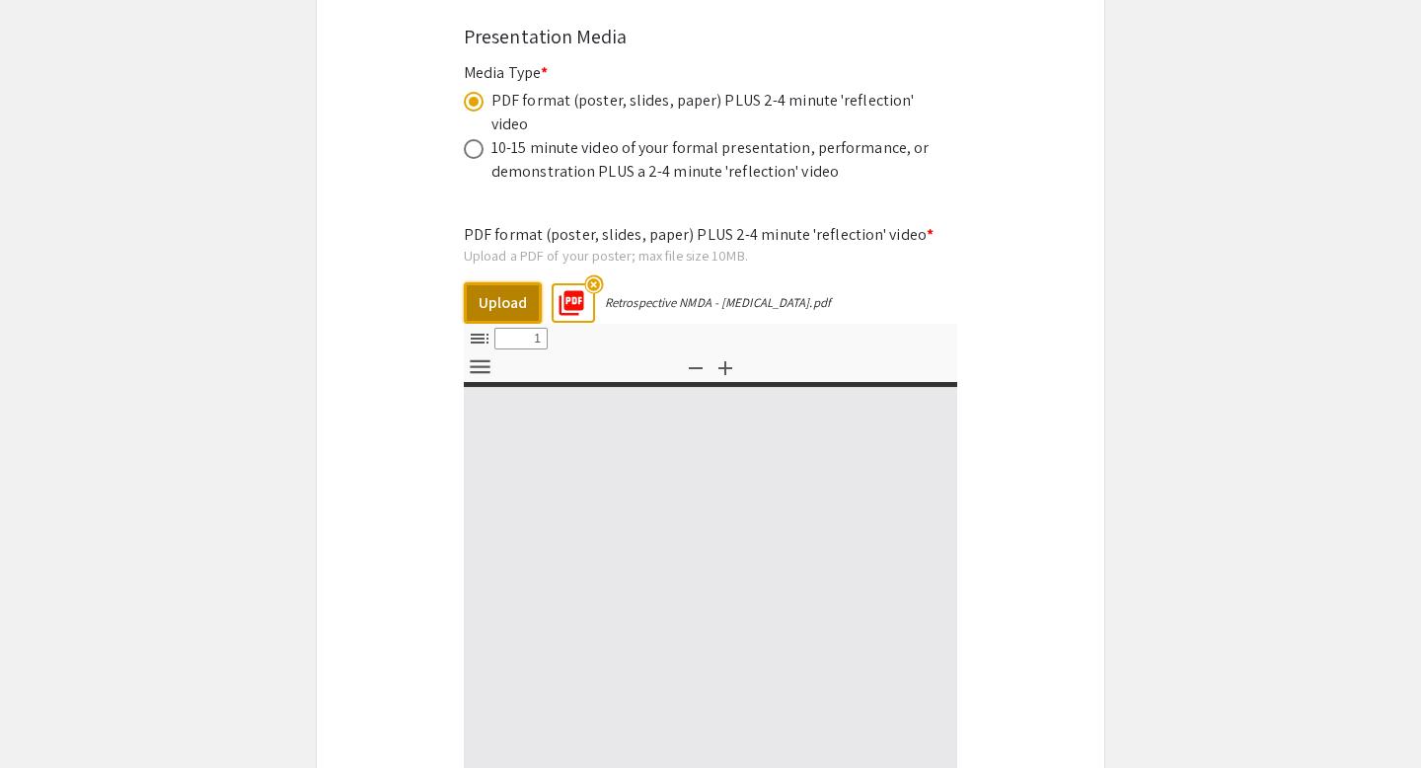
select select "custom"
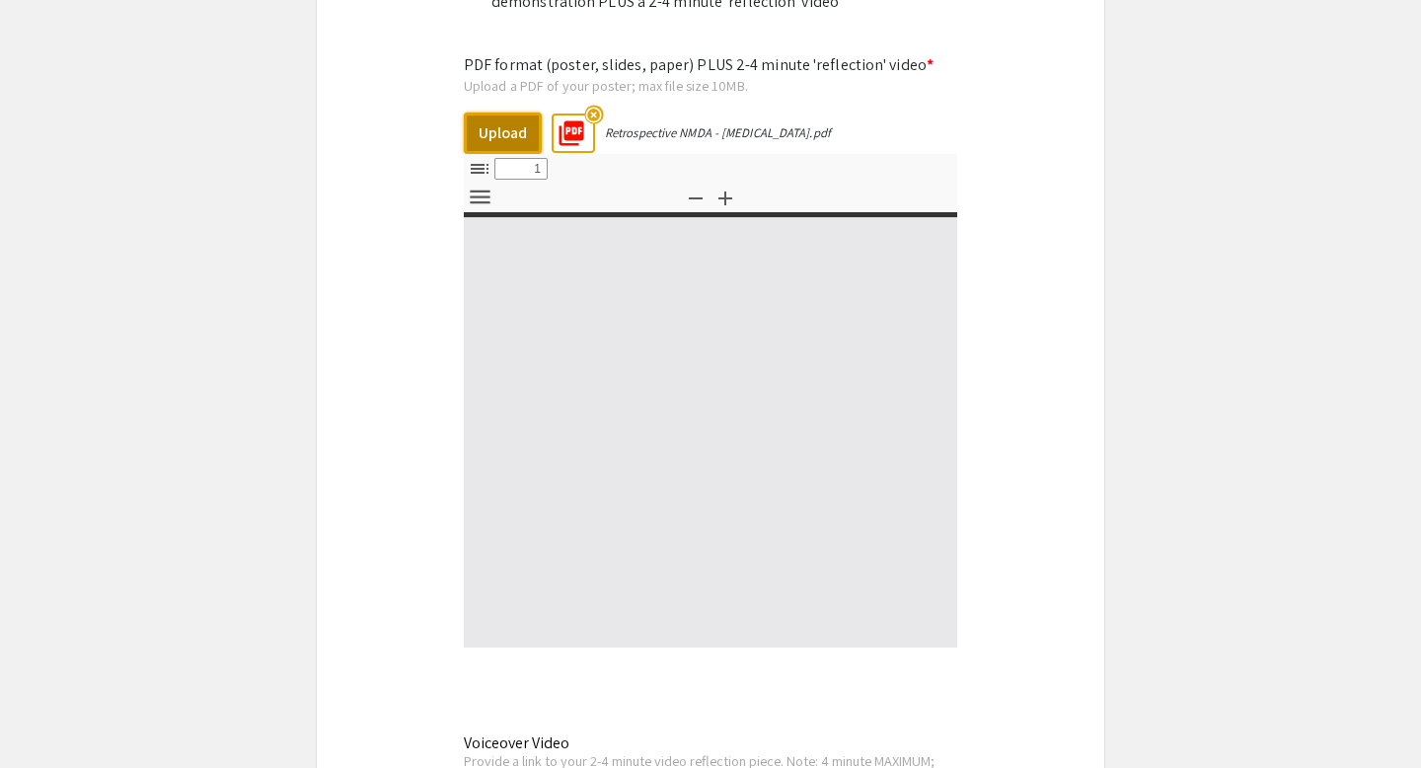
type input "0"
select select "custom"
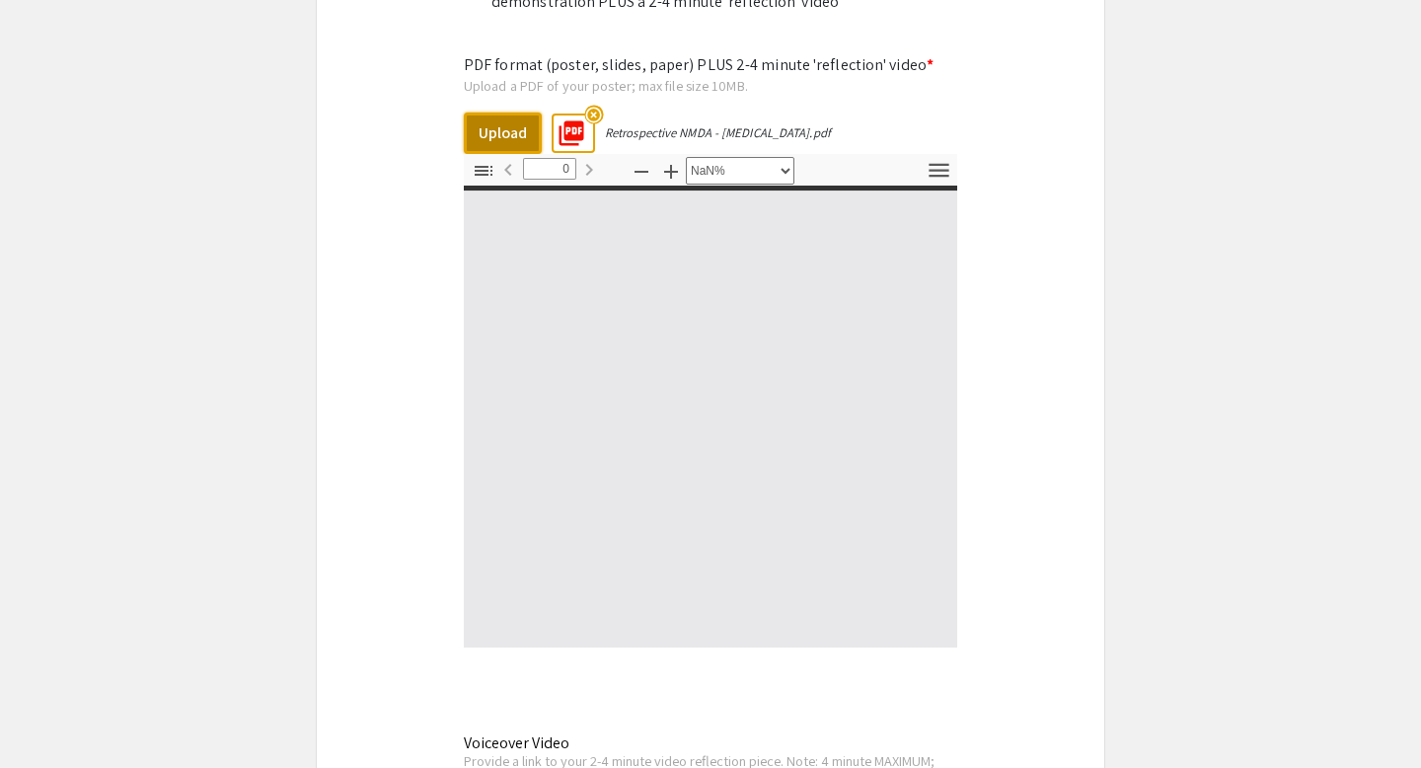
type input "1"
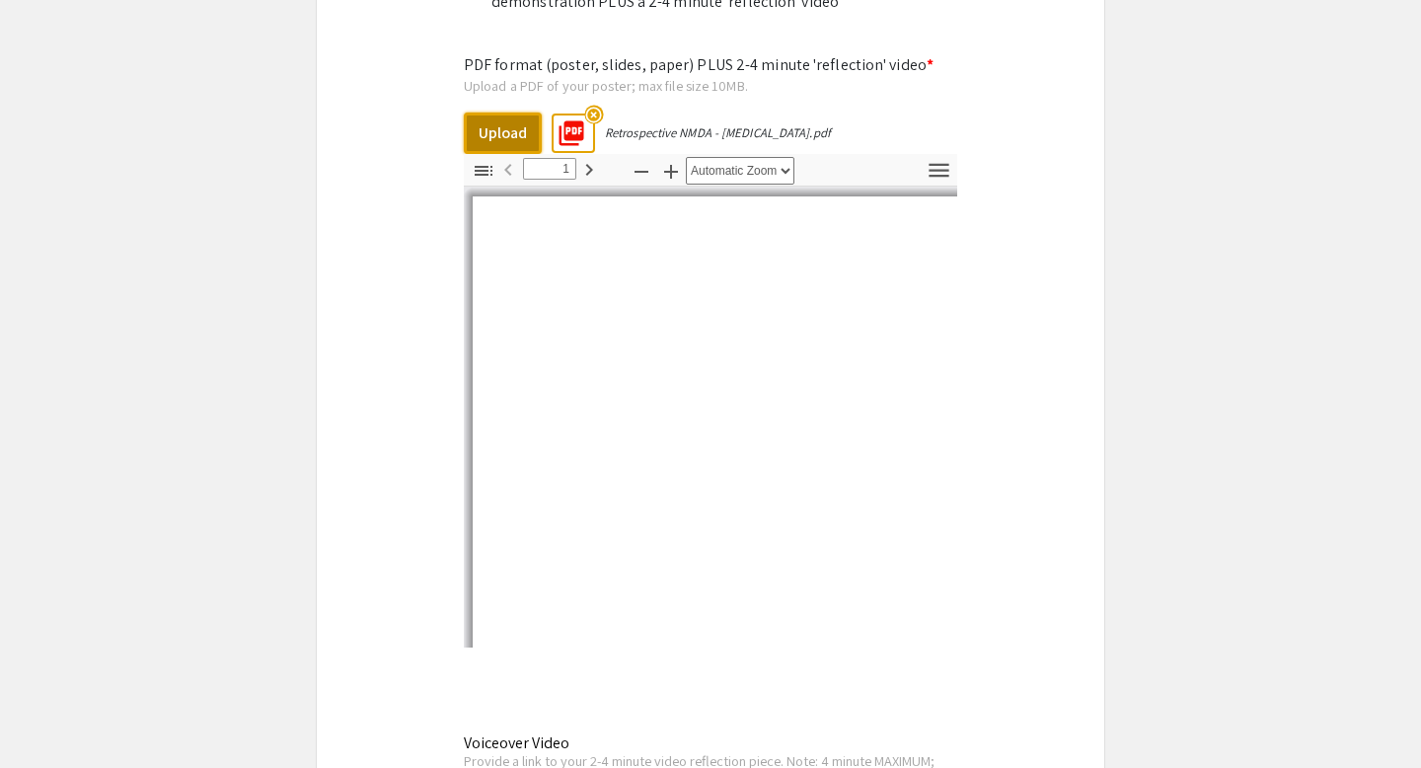
select select "auto"
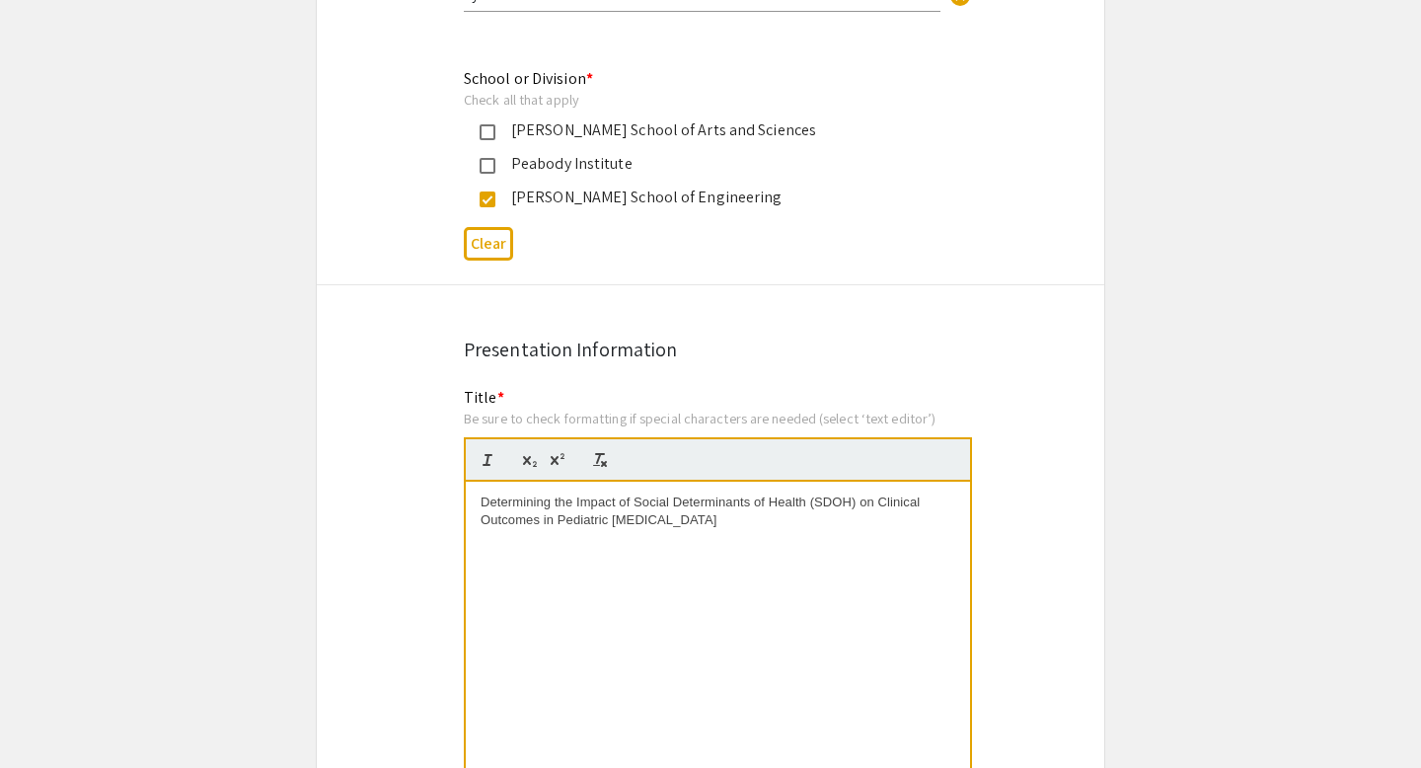
scroll to position [1151, 0]
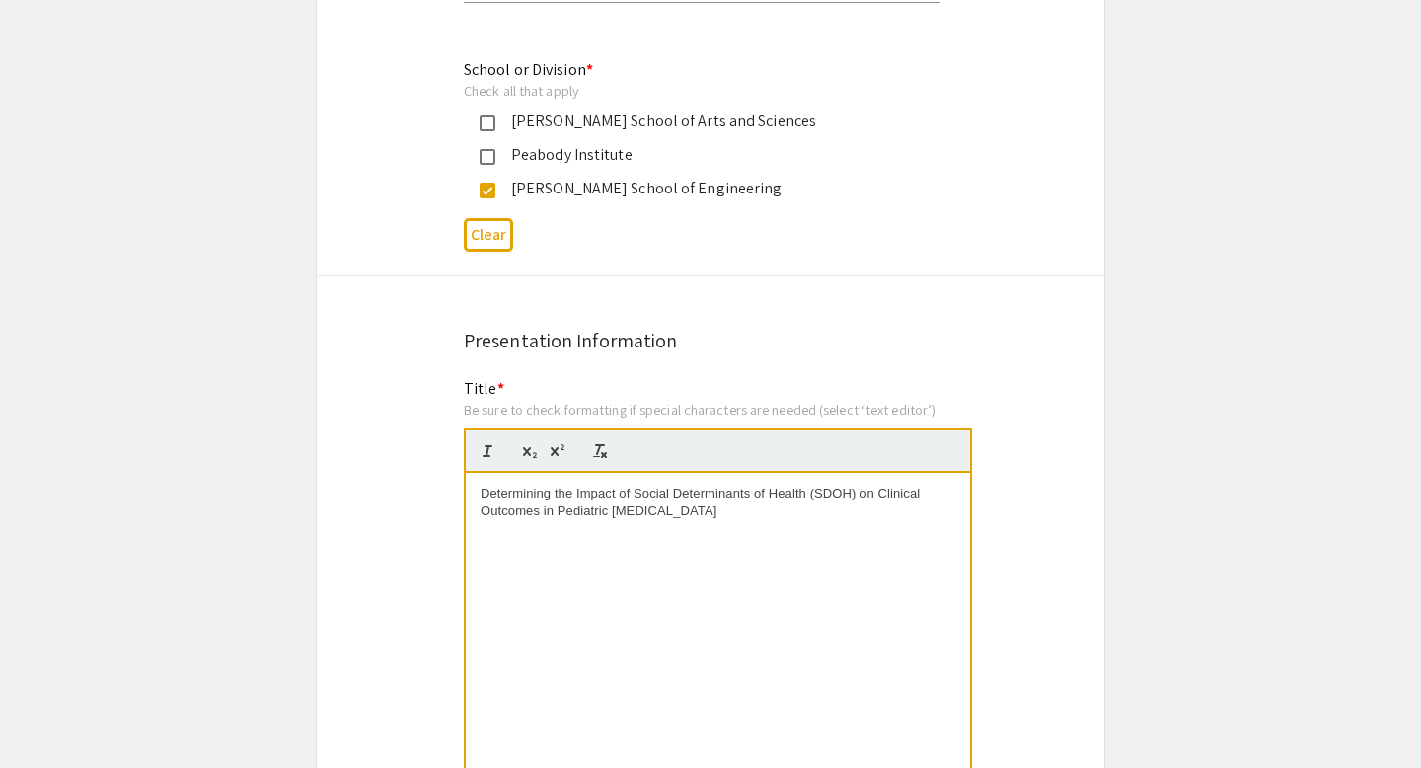
drag, startPoint x: 484, startPoint y: 494, endPoint x: 843, endPoint y: 506, distance: 359.4
click at [843, 506] on p "Determining the Impact of Social Determinants of Health (SDOH) on Clinical Outc…" at bounding box center [718, 503] width 475 height 37
copy span "Determining the Impact of Social Determinants of Health (SDOH) on Clinical Outc…"
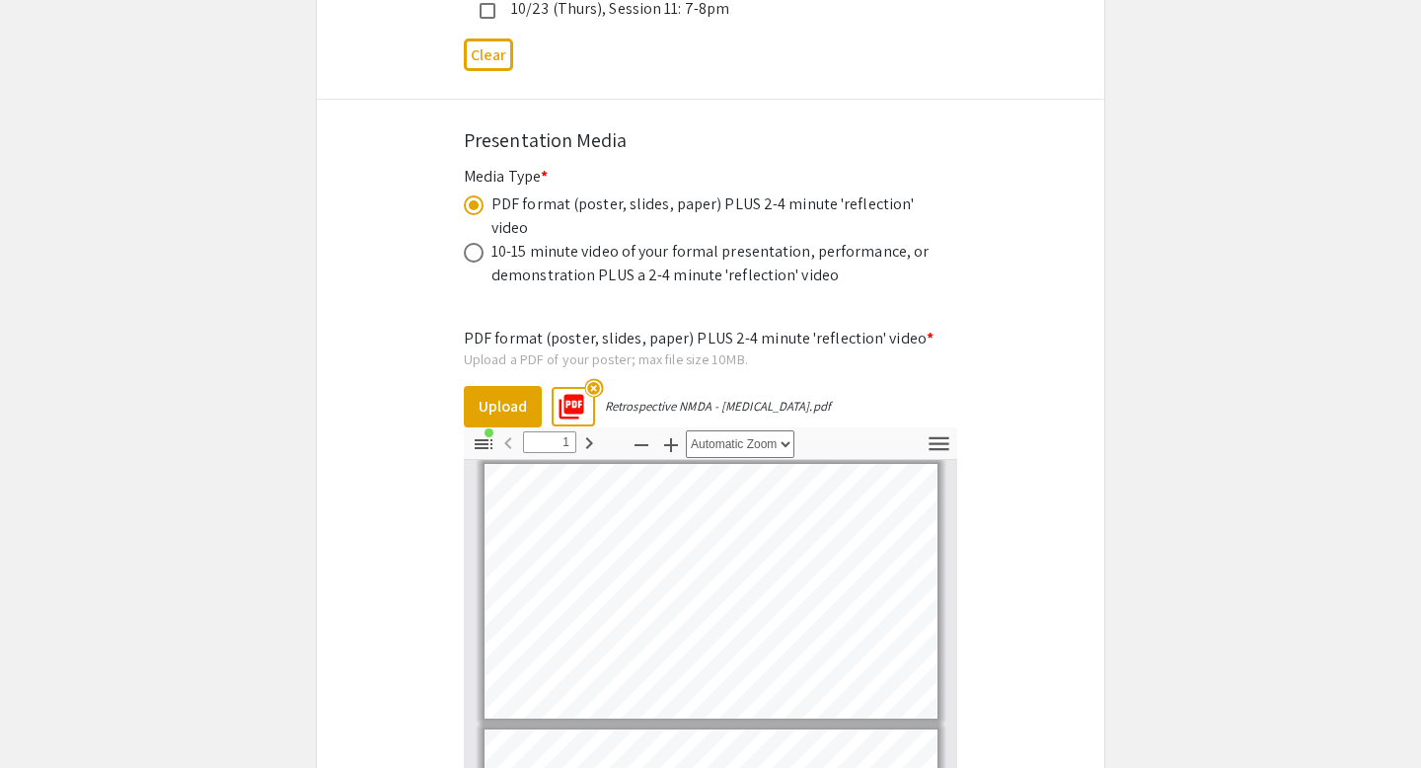
scroll to position [6675, 0]
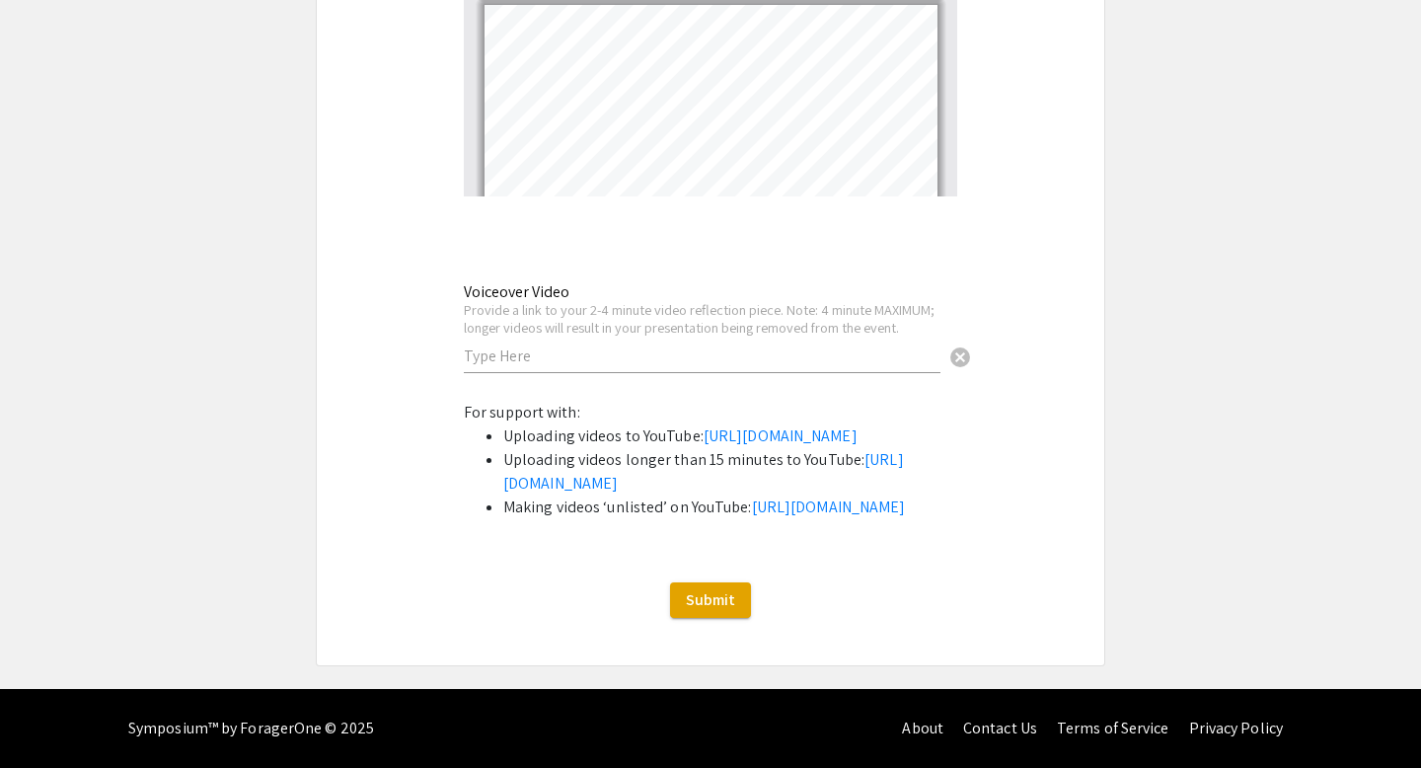
click at [571, 345] on input "text" at bounding box center [702, 355] width 477 height 21
paste input "[URL][DOMAIN_NAME]"
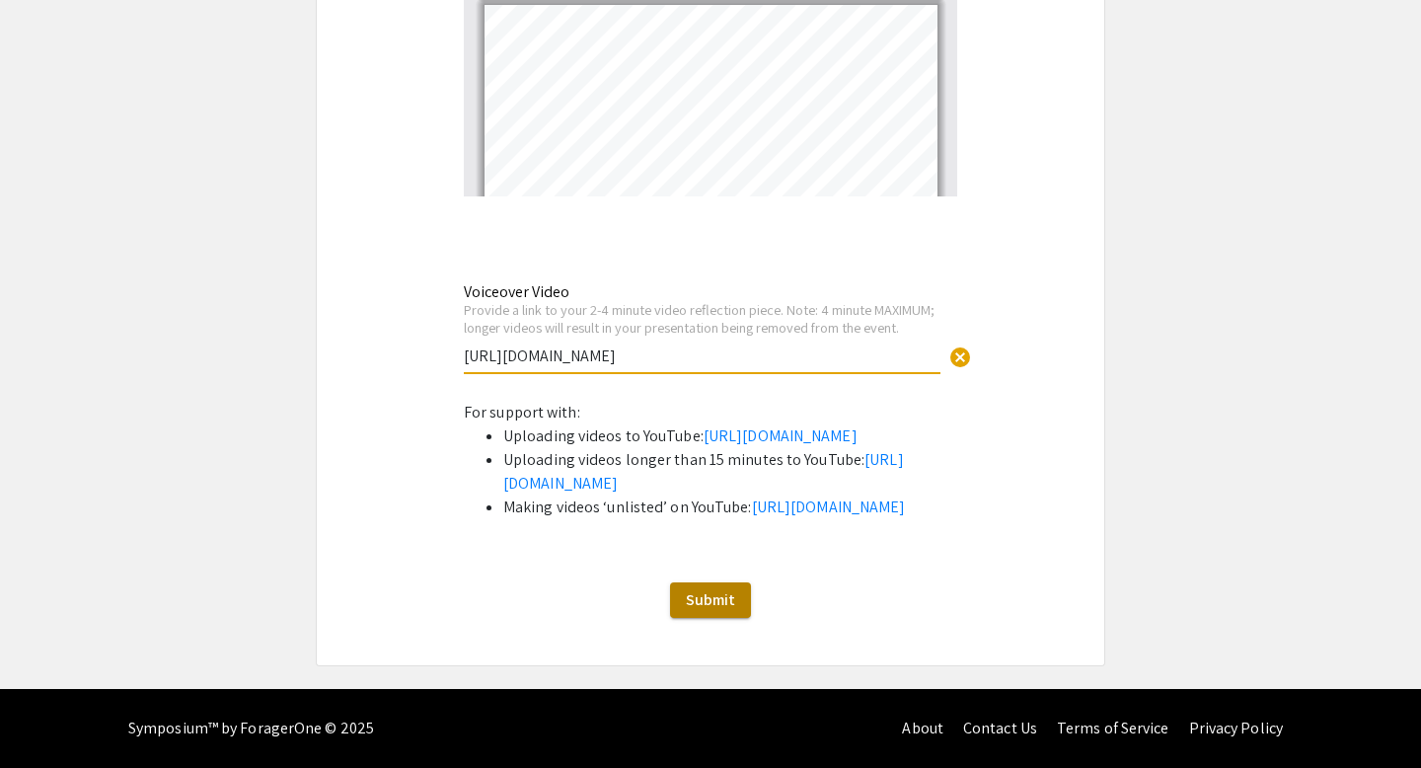
type input "[URL][DOMAIN_NAME]"
click at [729, 598] on span "Submit" at bounding box center [710, 599] width 49 height 21
